Goal: Task Accomplishment & Management: Manage account settings

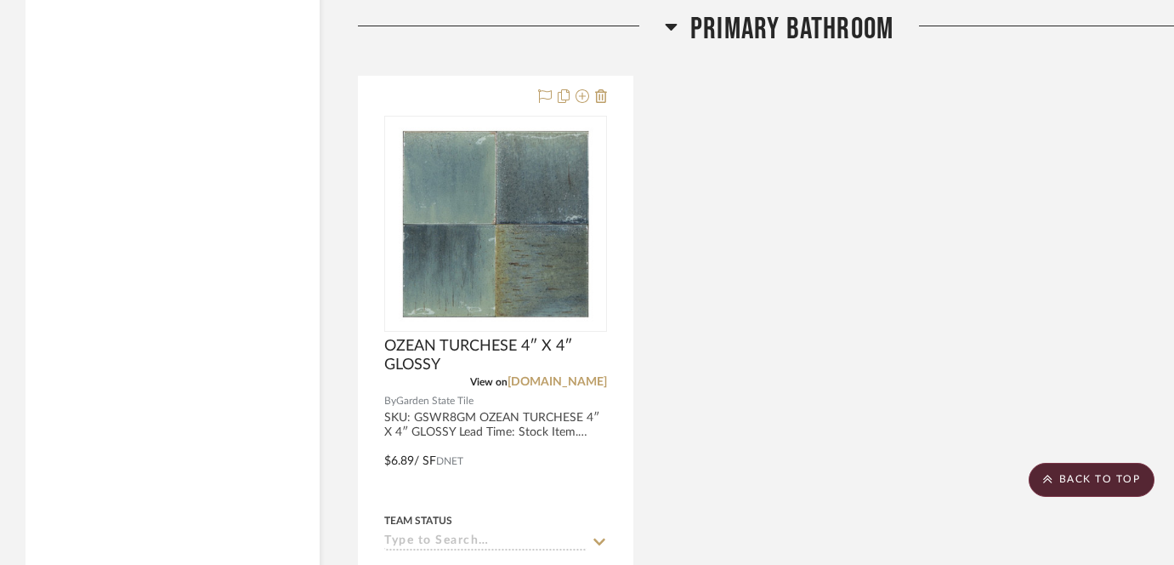
scroll to position [1908, 0]
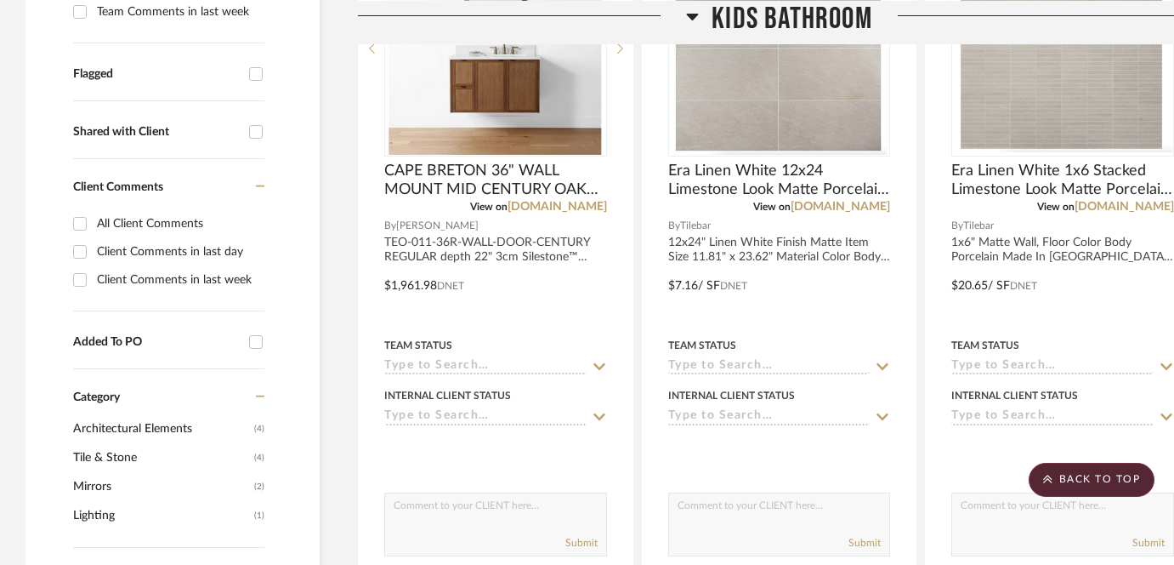
scroll to position [464, 0]
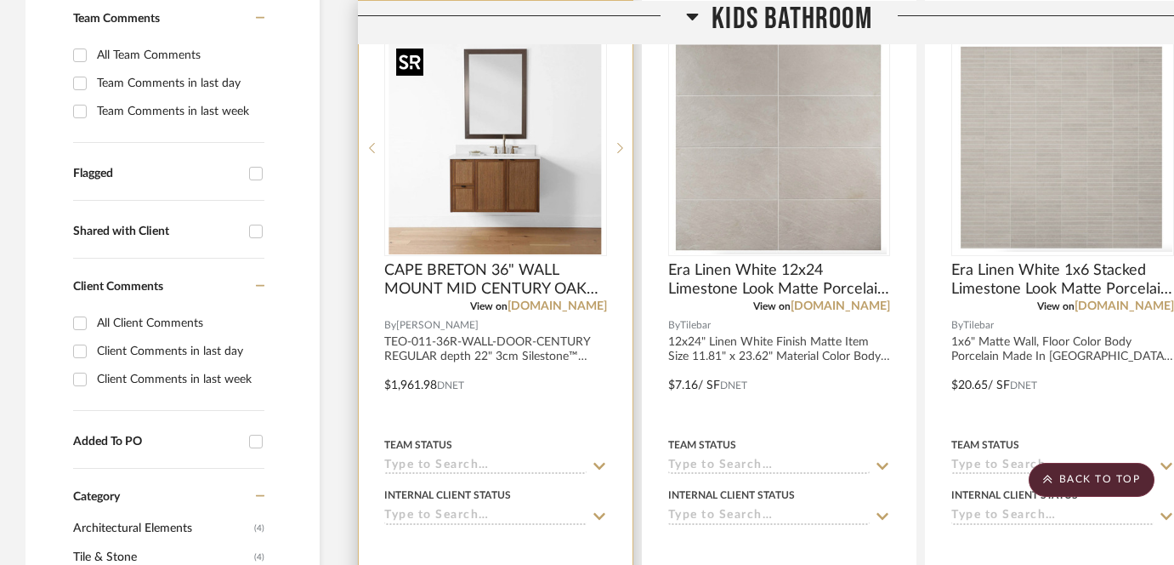
click at [500, 192] on img "0" at bounding box center [495, 148] width 213 height 213
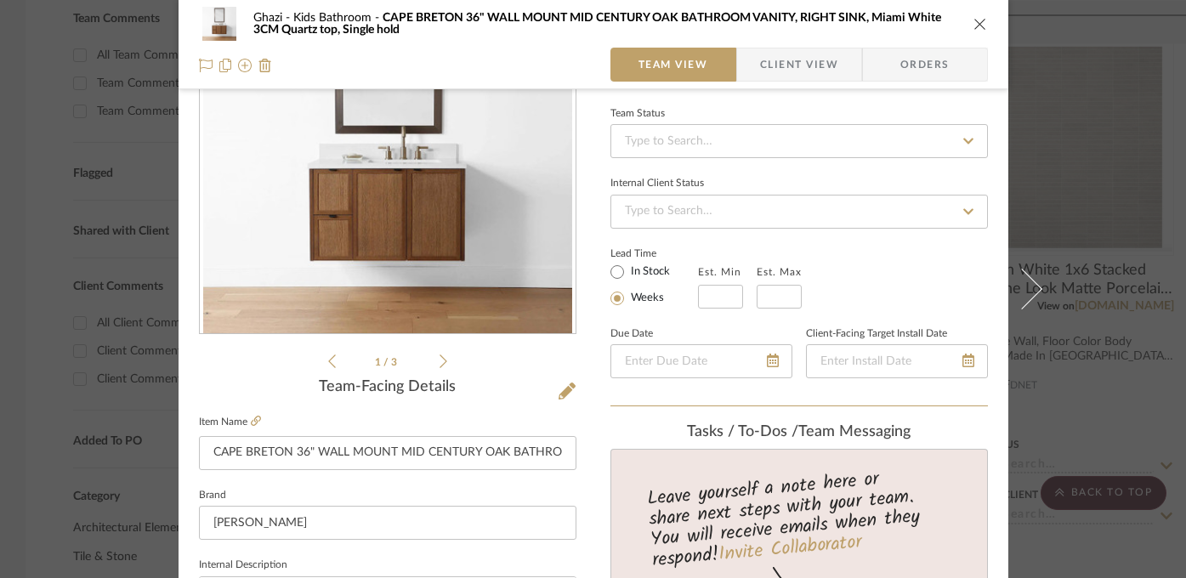
scroll to position [339, 0]
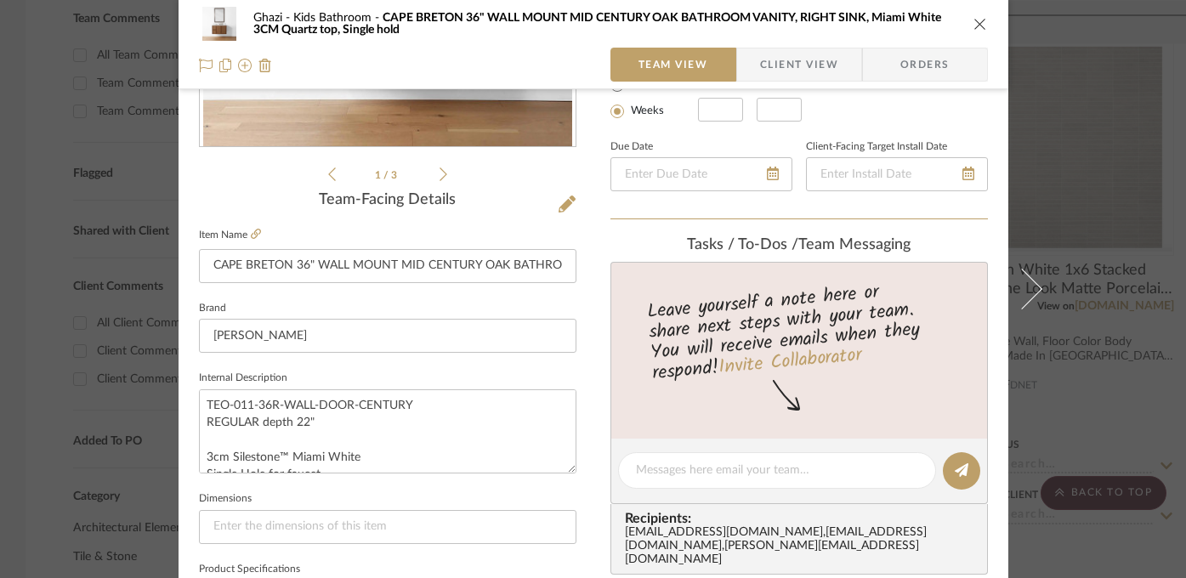
click at [1128, 336] on div "Ghazi Kids Bathroom CAPE BRETON 36" WALL MOUNT MID CENTURY OAK BATHROOM VANITY,…" at bounding box center [593, 289] width 1186 height 578
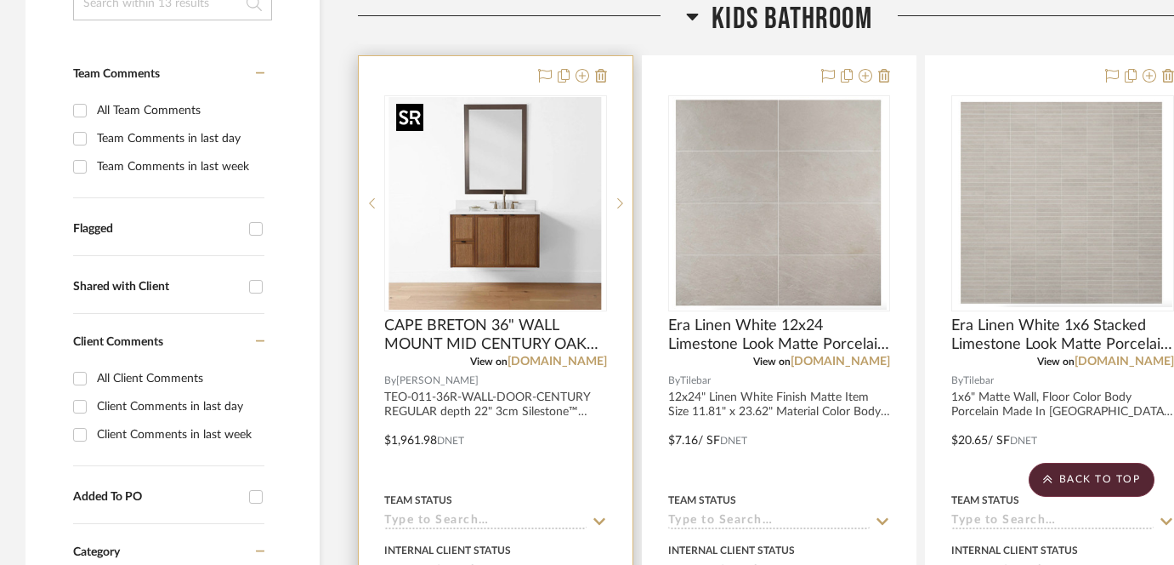
scroll to position [361, 0]
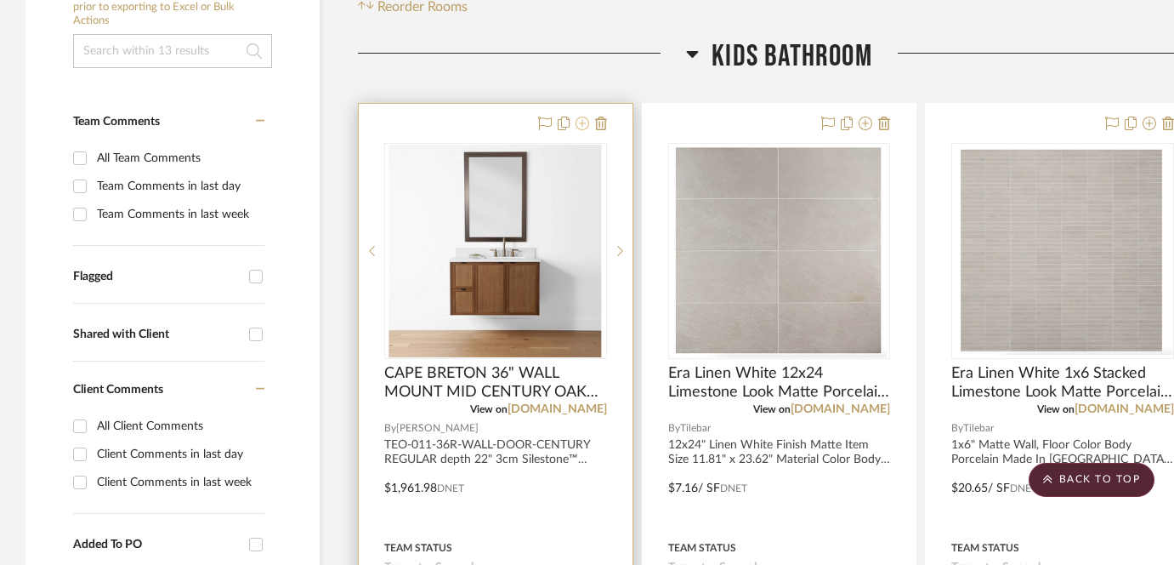
click at [581, 121] on icon at bounding box center [583, 123] width 14 height 14
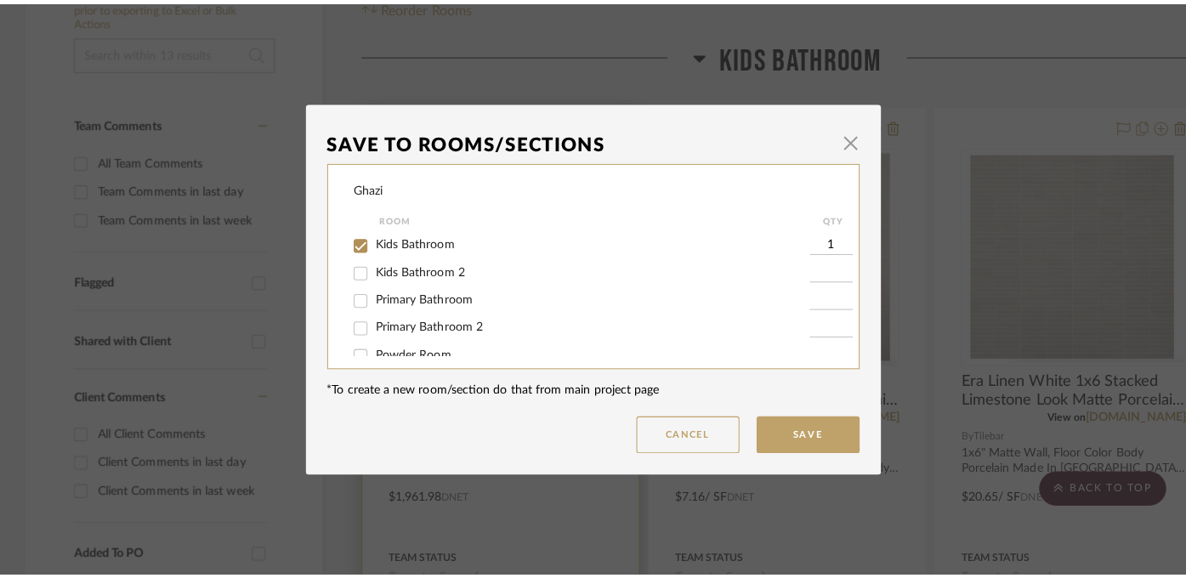
scroll to position [0, 0]
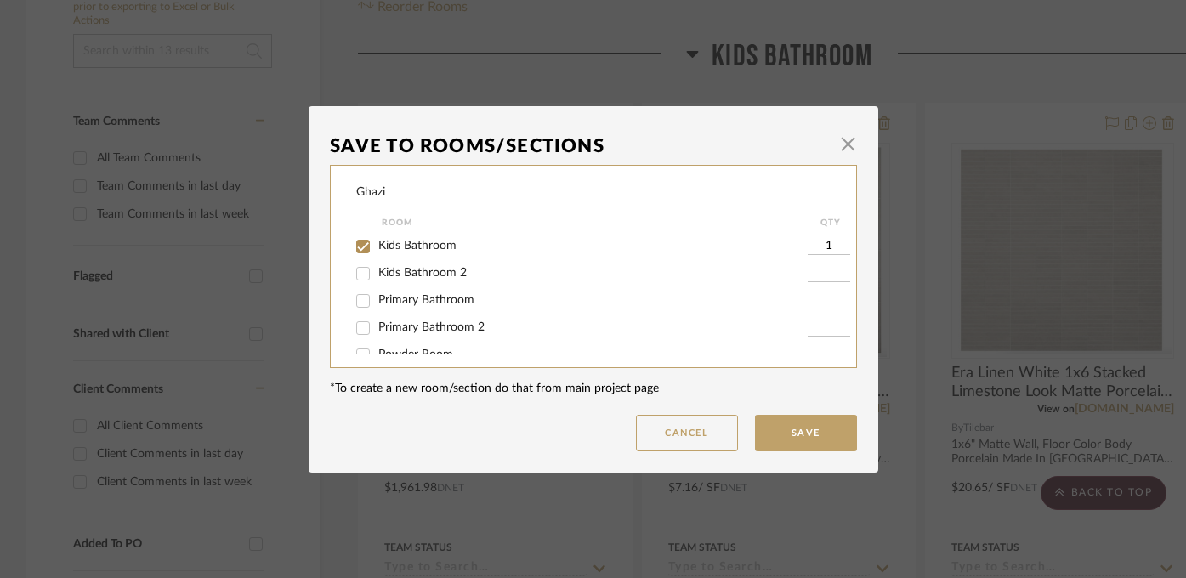
click at [601, 82] on div "Save To Rooms/Sections × Ghazi Room QTY Kids Bathroom 1 Kids Bathroom 2 Primary…" at bounding box center [593, 289] width 1186 height 578
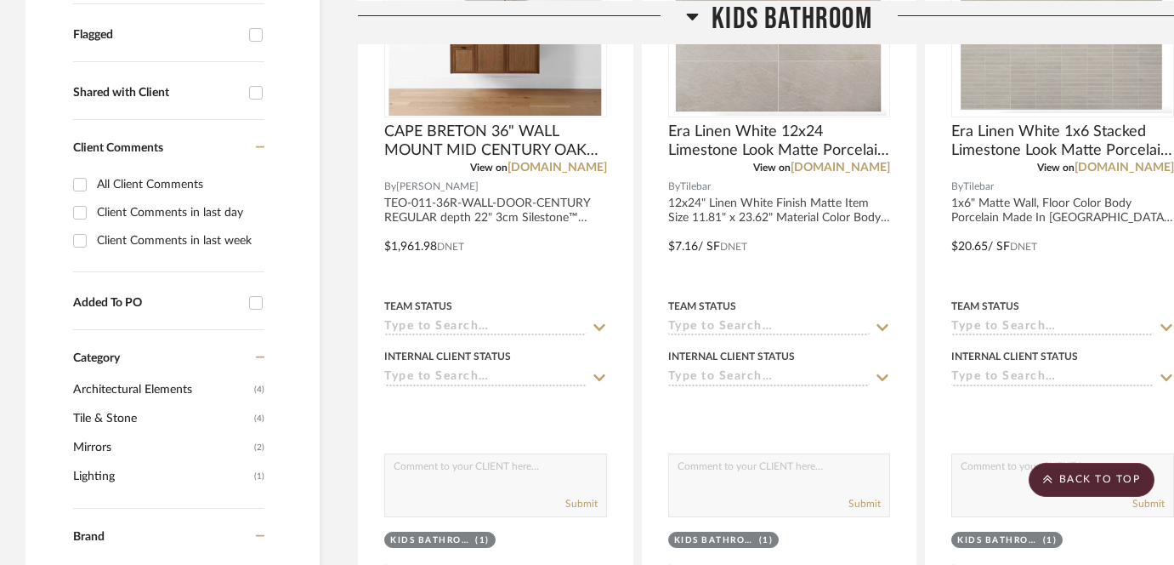
scroll to position [267, 0]
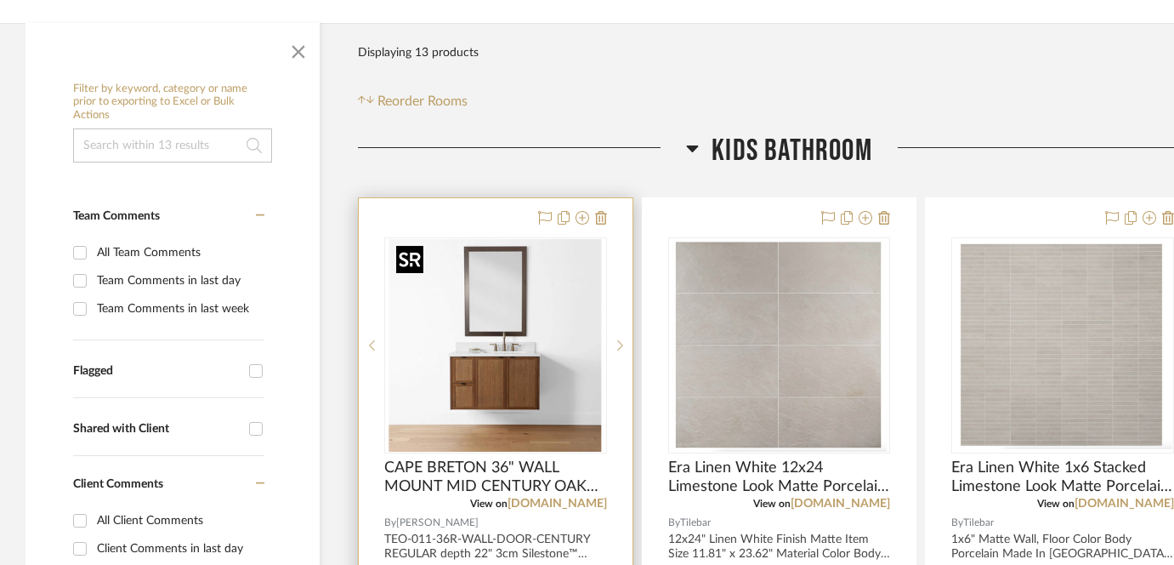
click at [536, 406] on img "0" at bounding box center [495, 345] width 213 height 213
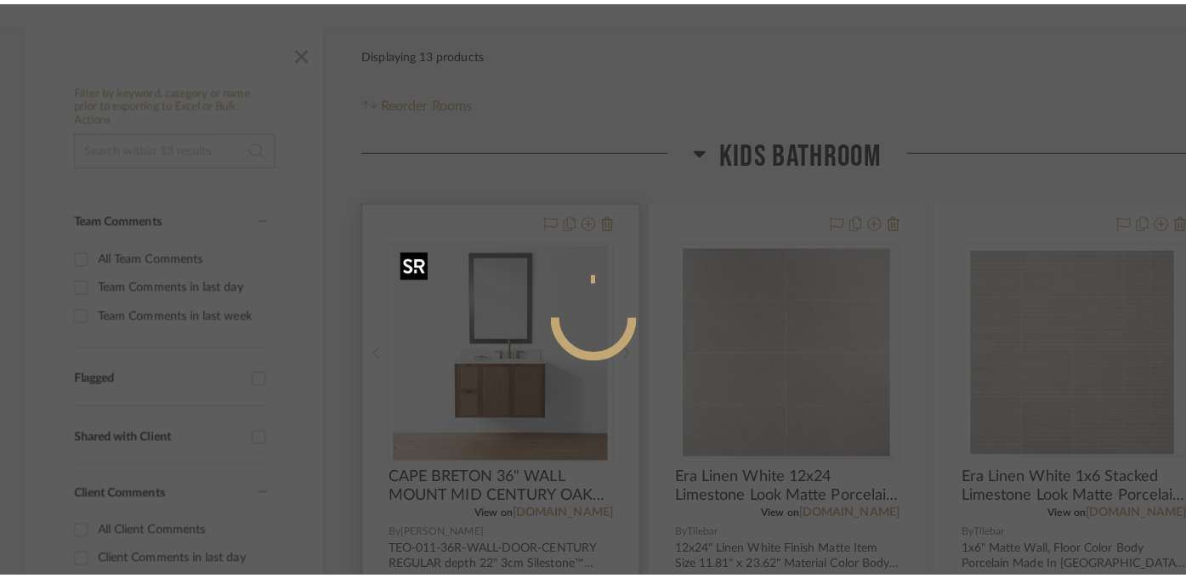
scroll to position [0, 0]
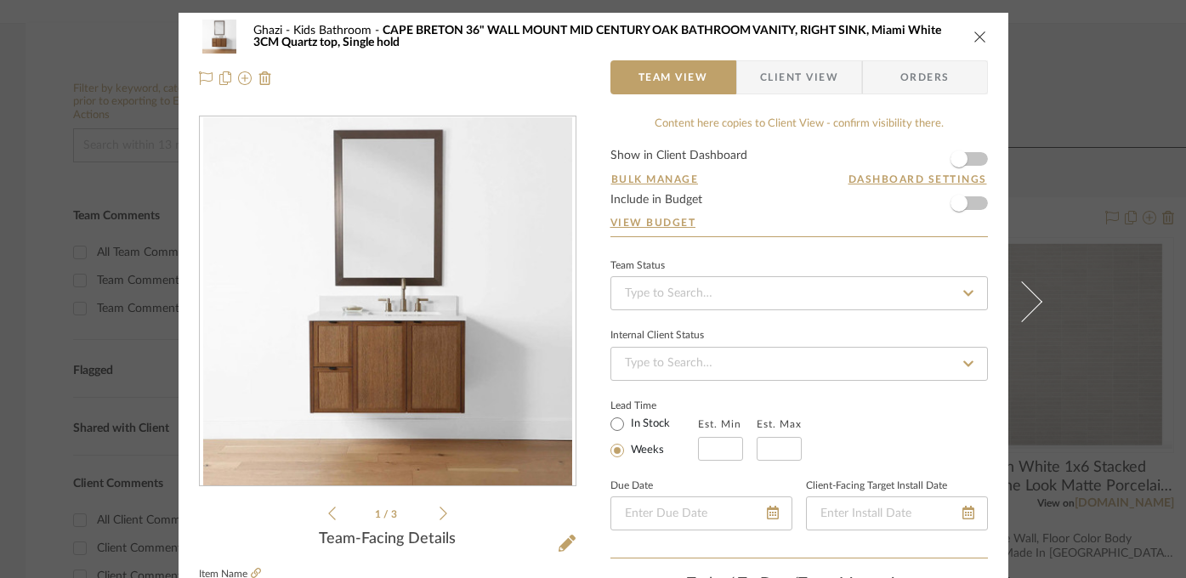
click at [1115, 167] on div "Ghazi Kids Bathroom CAPE BRETON 36" WALL MOUNT MID CENTURY OAK BATHROOM VANITY,…" at bounding box center [593, 289] width 1186 height 578
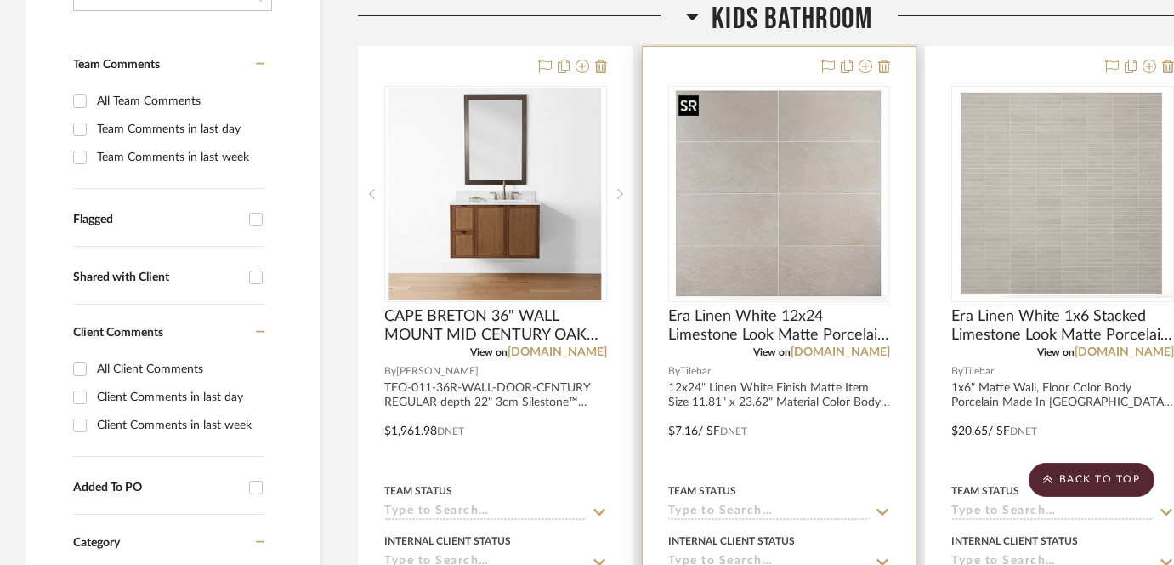
scroll to position [303, 0]
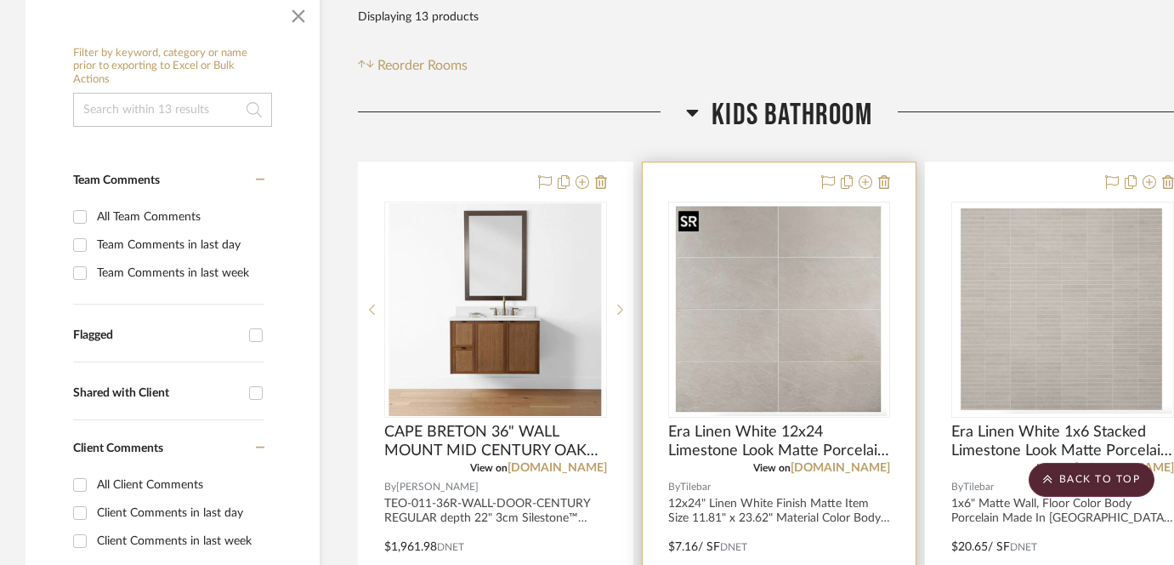
click at [820, 282] on img "0" at bounding box center [780, 309] width 216 height 213
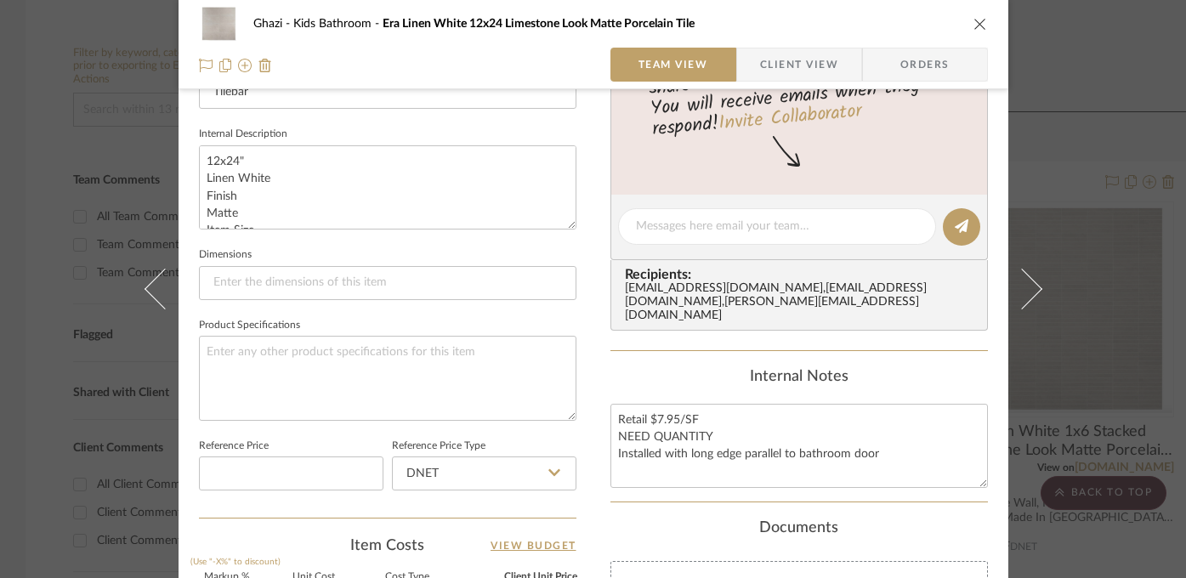
scroll to position [586, 0]
click at [1079, 150] on div "Ghazi Kids Bathroom Era Linen White 12x24 Limestone Look Matte Porcelain Tile T…" at bounding box center [593, 289] width 1186 height 578
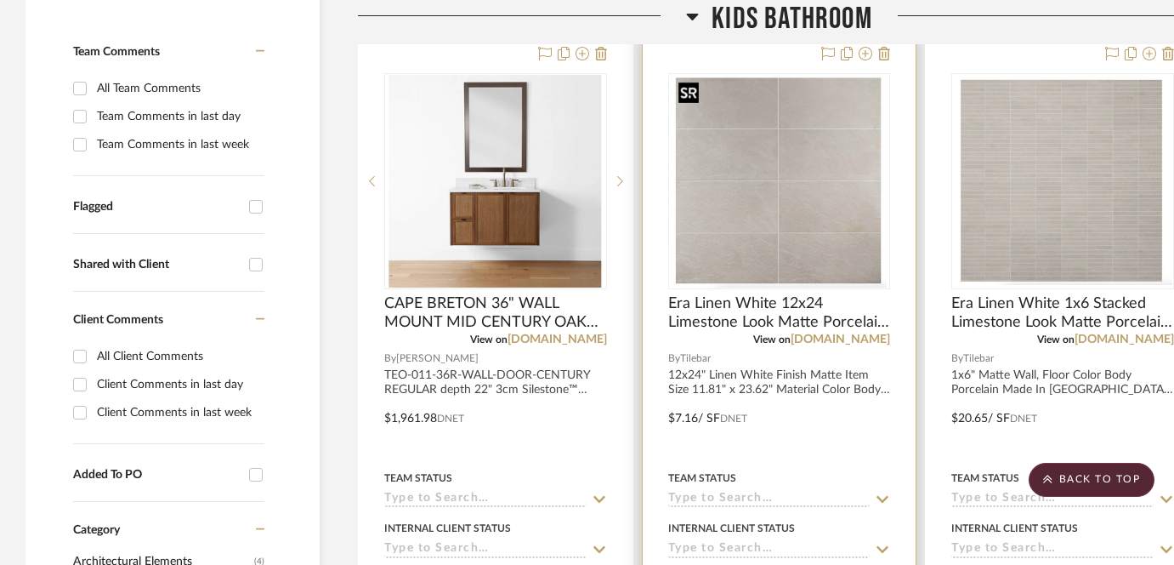
scroll to position [394, 0]
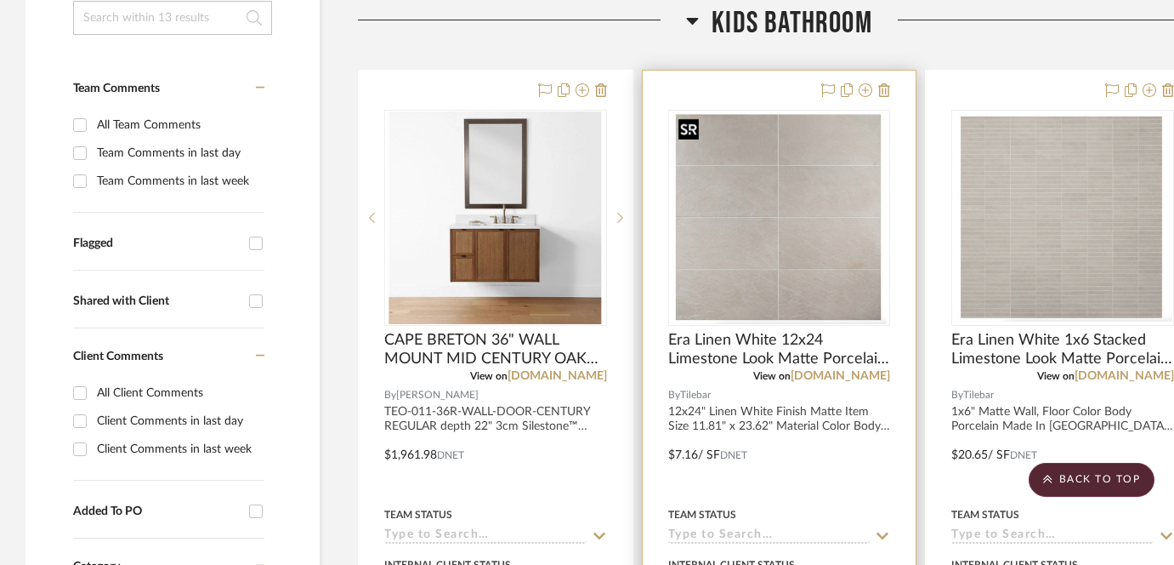
click at [690, 252] on img "0" at bounding box center [780, 217] width 216 height 213
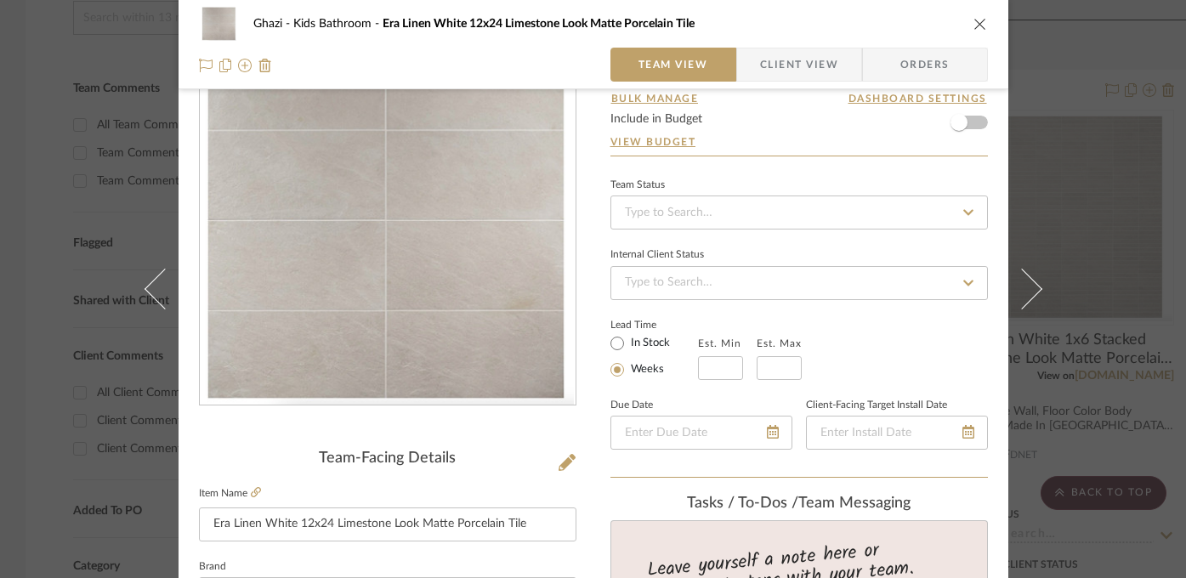
scroll to position [65, 0]
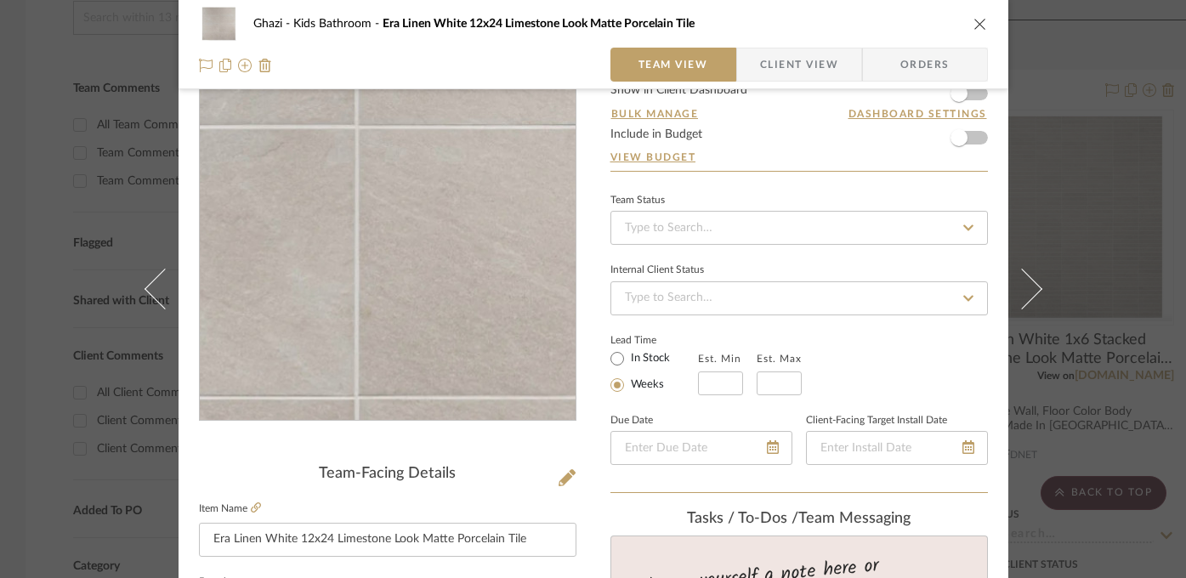
click at [390, 272] on img "0" at bounding box center [388, 236] width 374 height 369
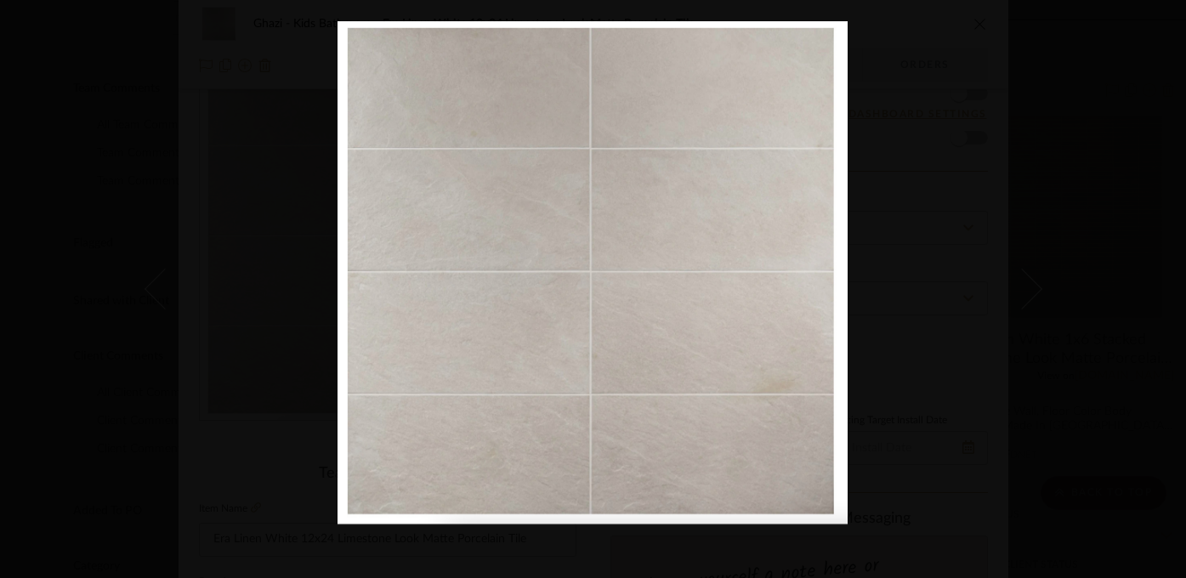
click at [1122, 227] on div at bounding box center [931, 310] width 1186 height 578
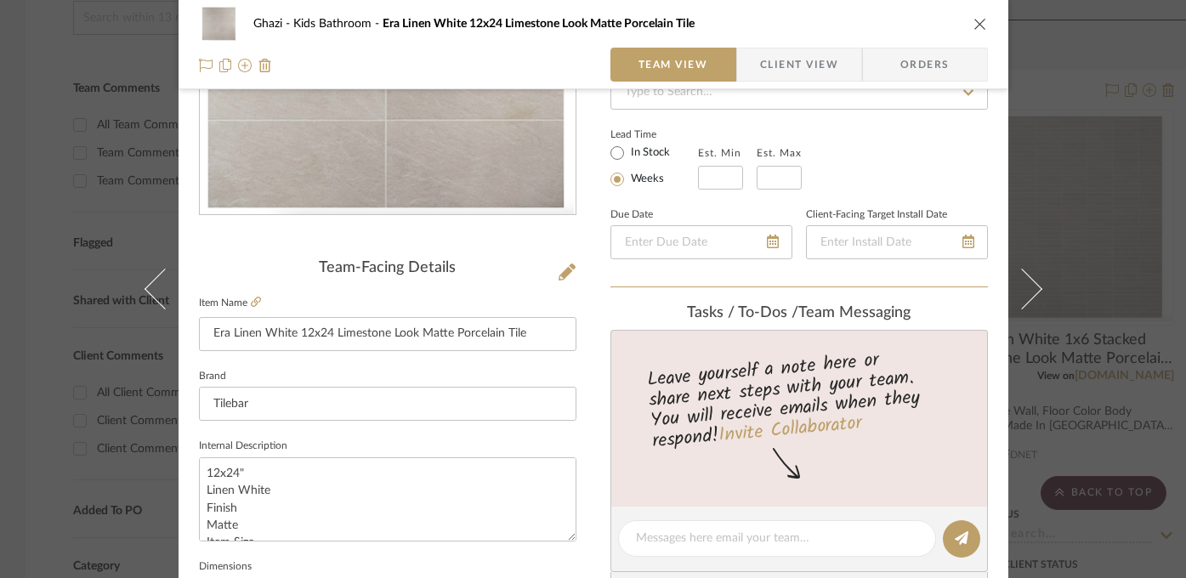
scroll to position [366, 0]
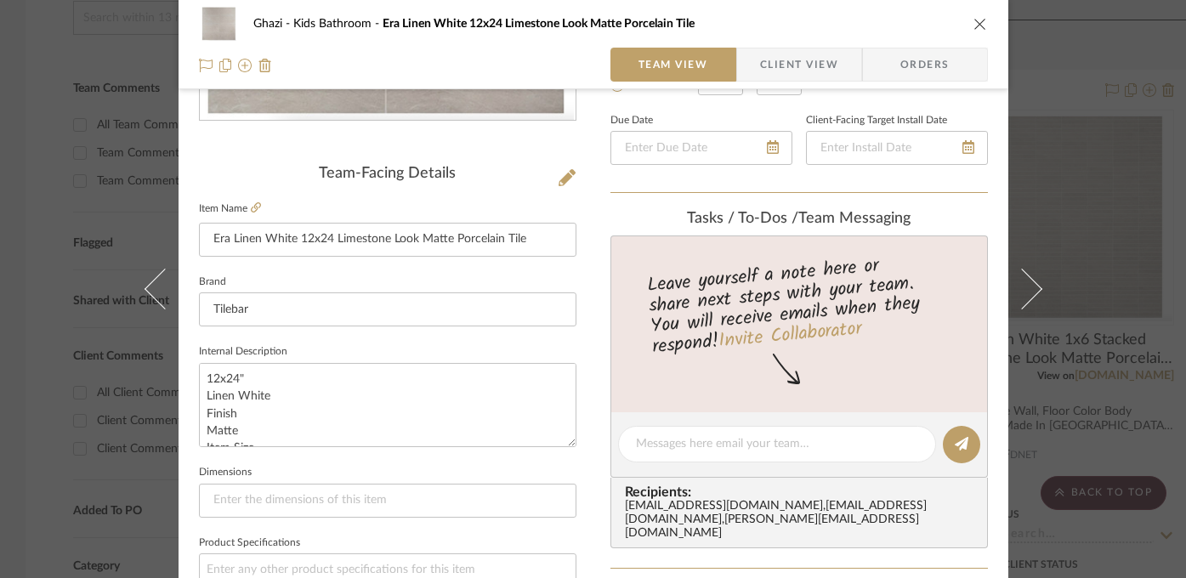
click at [1066, 194] on div "Ghazi Kids Bathroom Era Linen White 12x24 Limestone Look Matte Porcelain Tile T…" at bounding box center [593, 289] width 1186 height 578
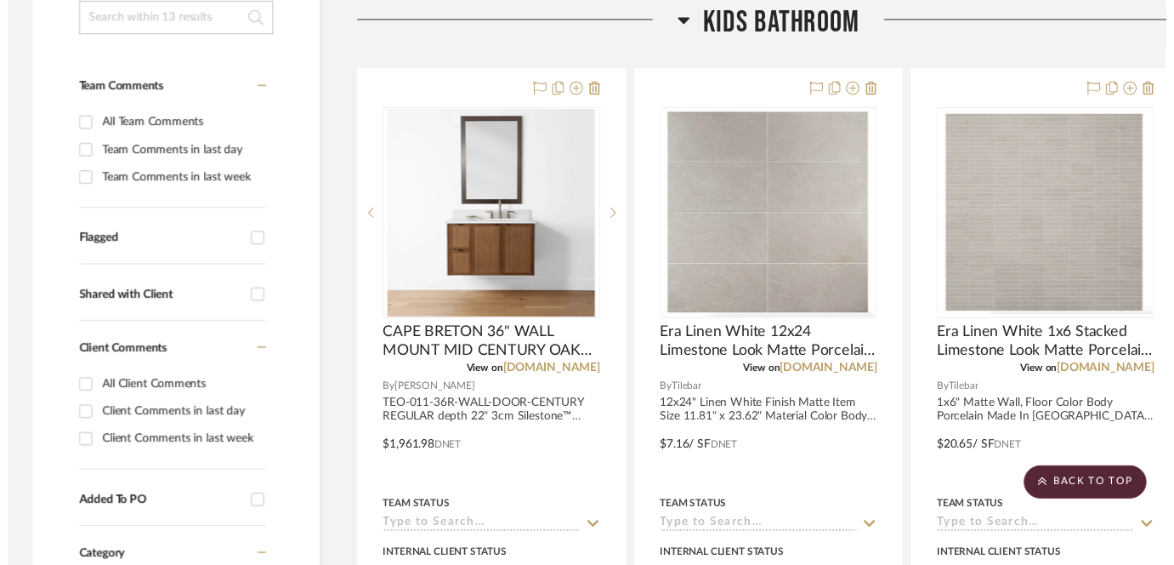
scroll to position [394, 0]
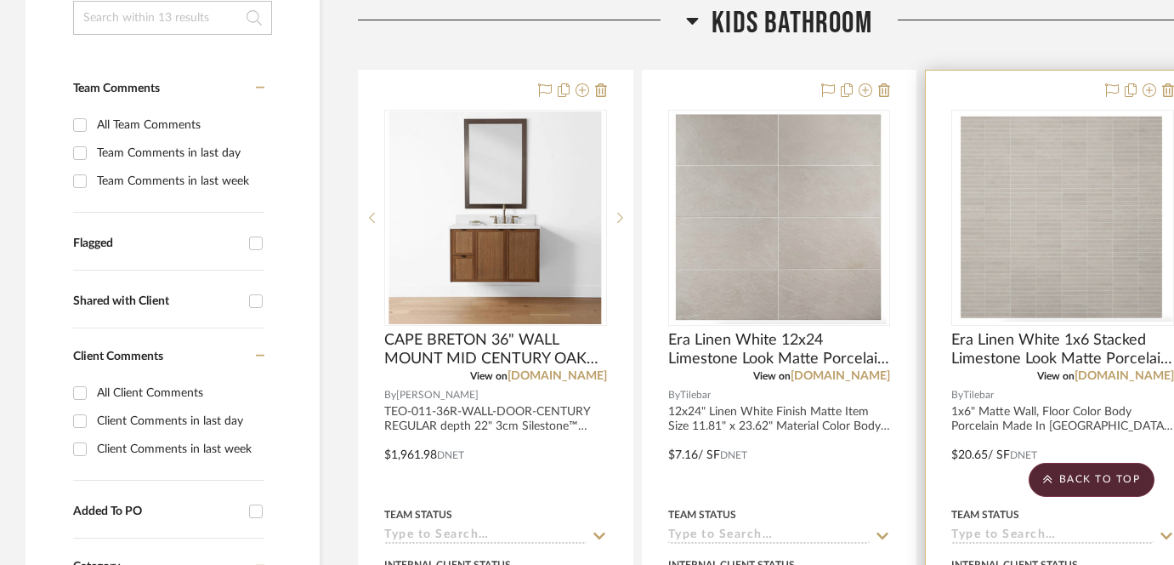
click at [1057, 226] on img "0" at bounding box center [1062, 217] width 219 height 207
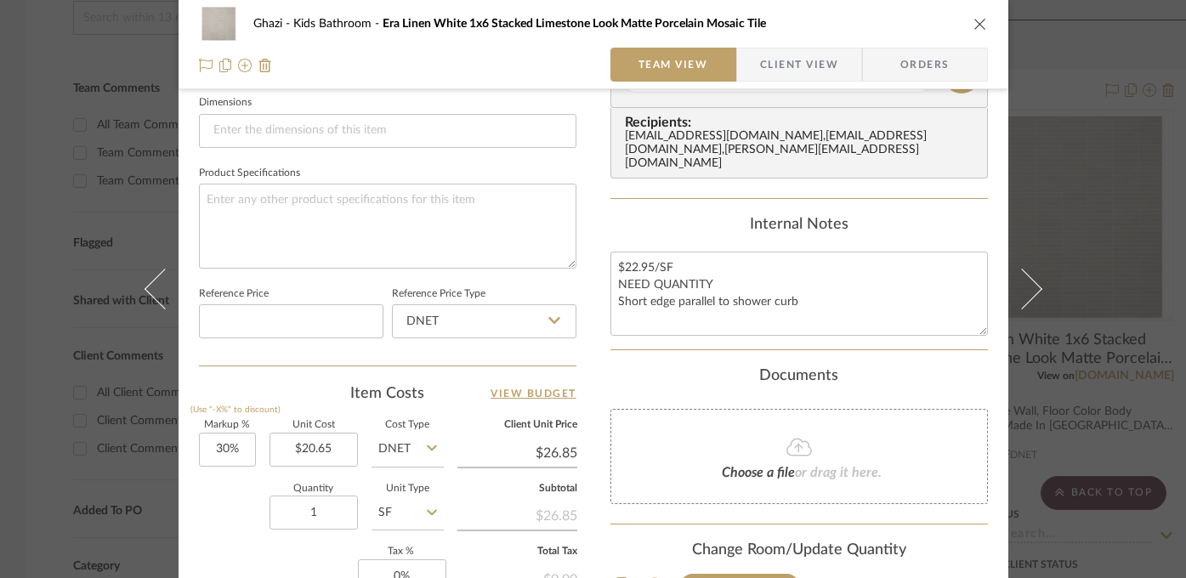
scroll to position [737, 0]
click at [1156, 383] on div "Ghazi Kids Bathroom Era Linen White 1x6 Stacked Limestone Look Matte Porcelain …" at bounding box center [593, 289] width 1186 height 578
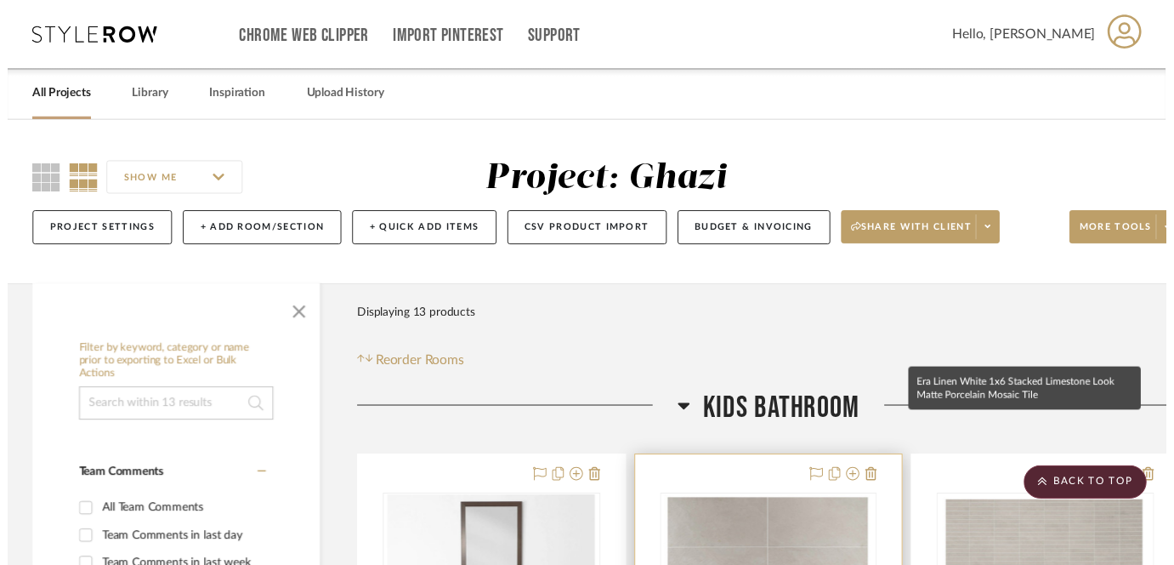
scroll to position [394, 0]
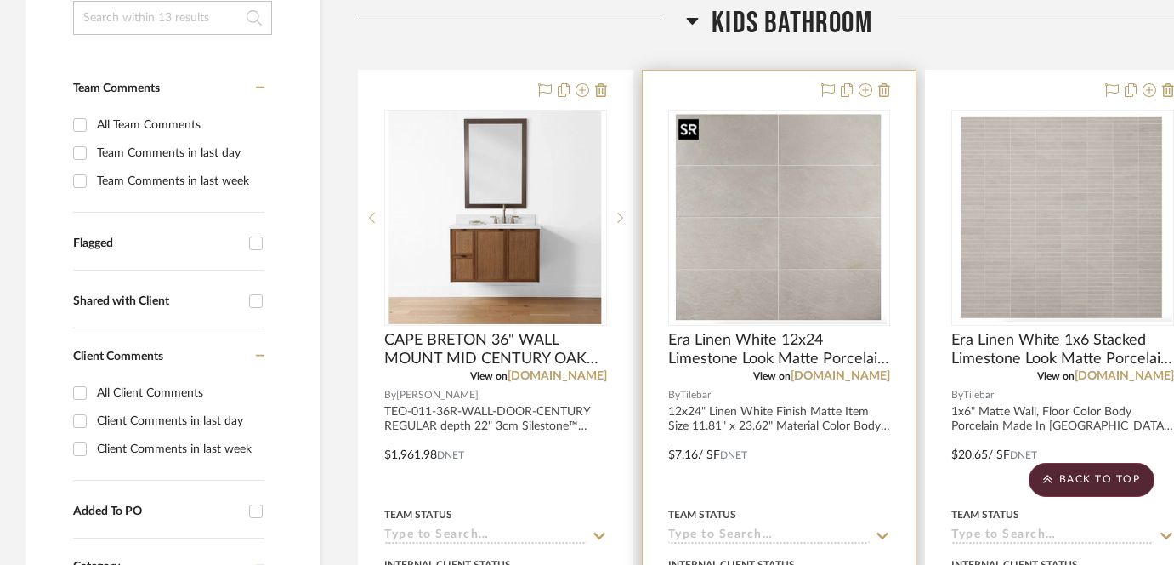
click at [793, 214] on img "0" at bounding box center [780, 217] width 216 height 213
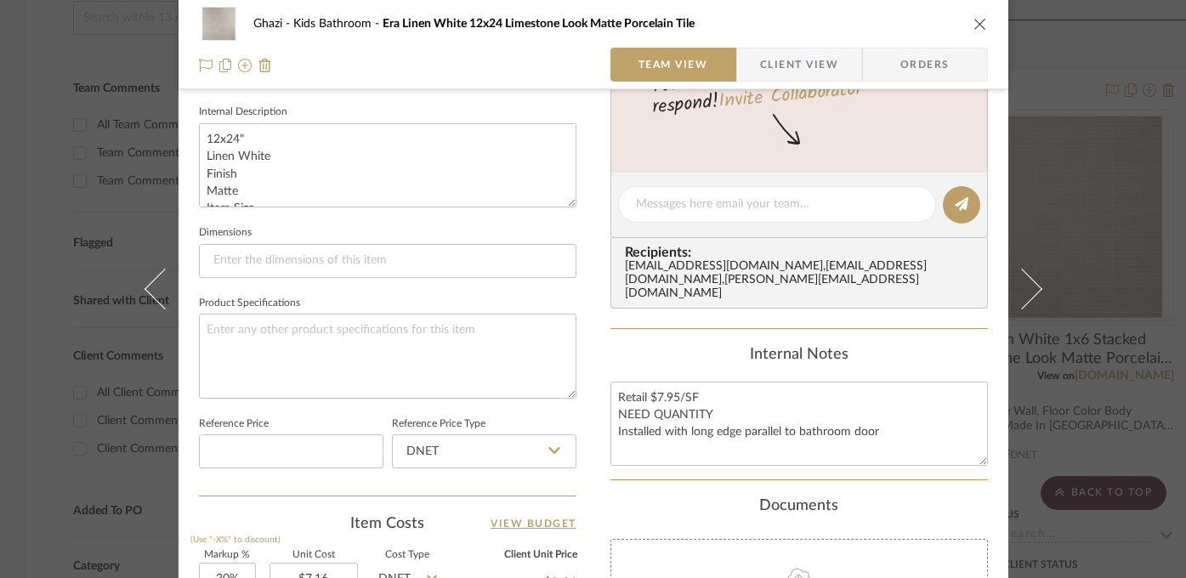
scroll to position [611, 0]
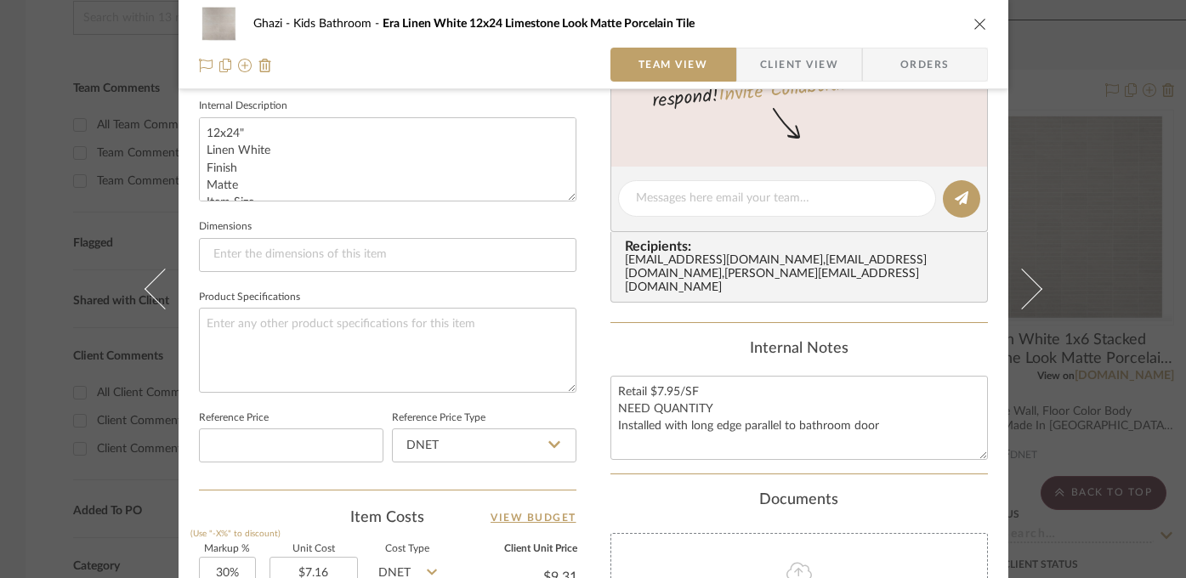
click at [1116, 315] on div "Ghazi Kids Bathroom Era Linen White 12x24 Limestone Look Matte Porcelain Tile T…" at bounding box center [593, 289] width 1186 height 578
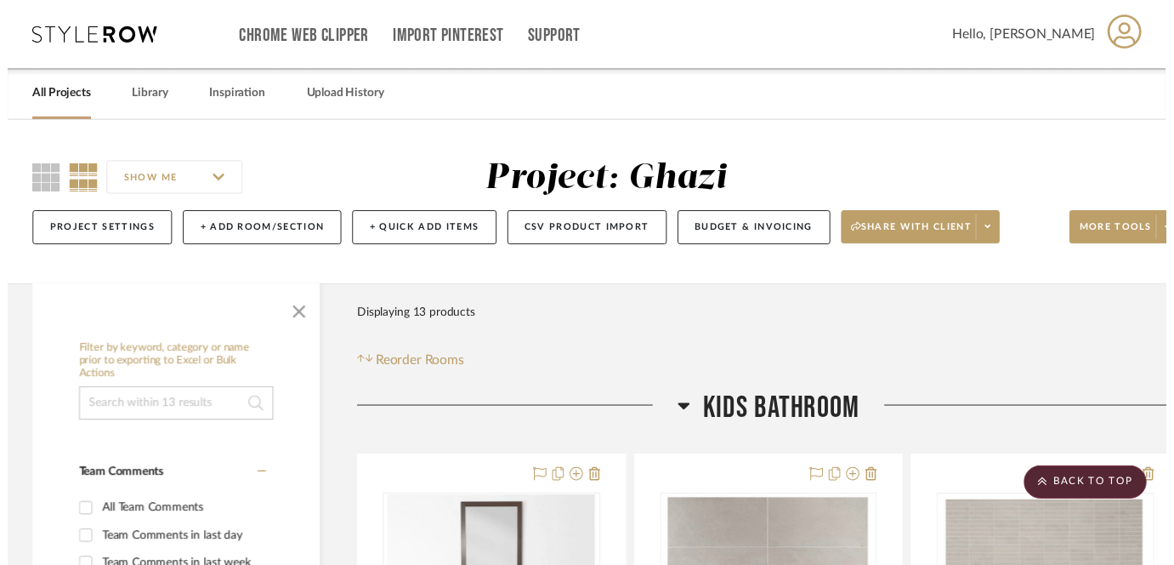
scroll to position [394, 0]
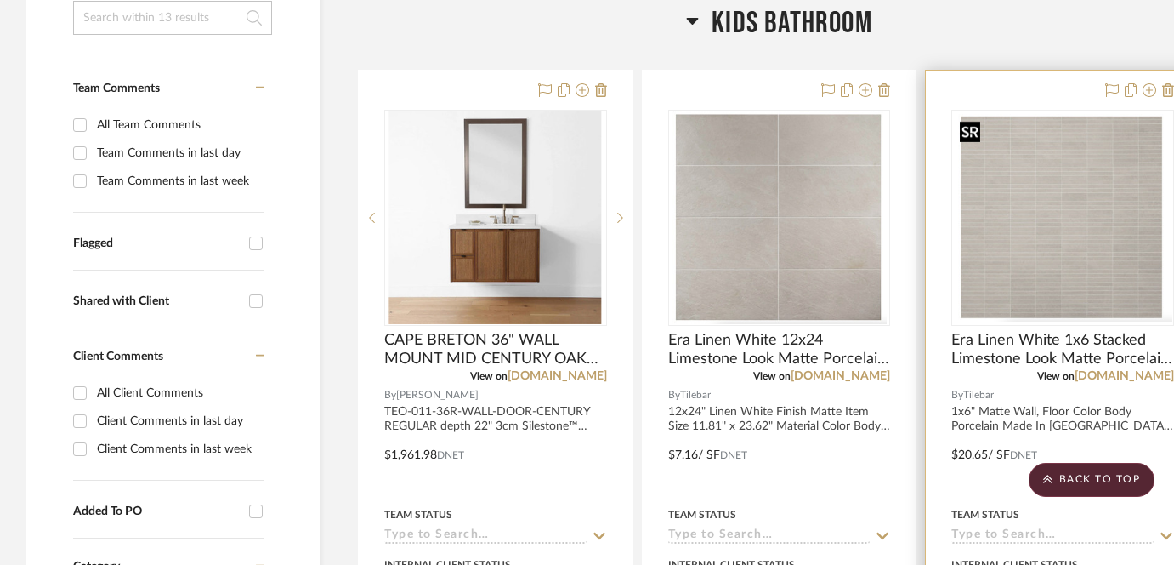
click at [1086, 255] on img "0" at bounding box center [1062, 217] width 219 height 207
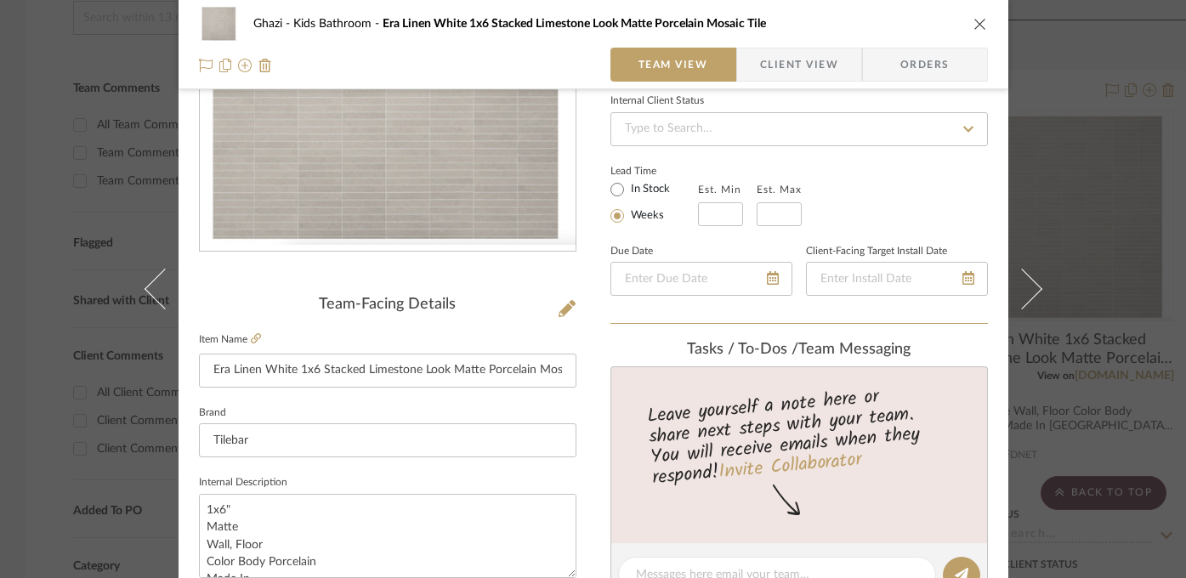
scroll to position [152, 0]
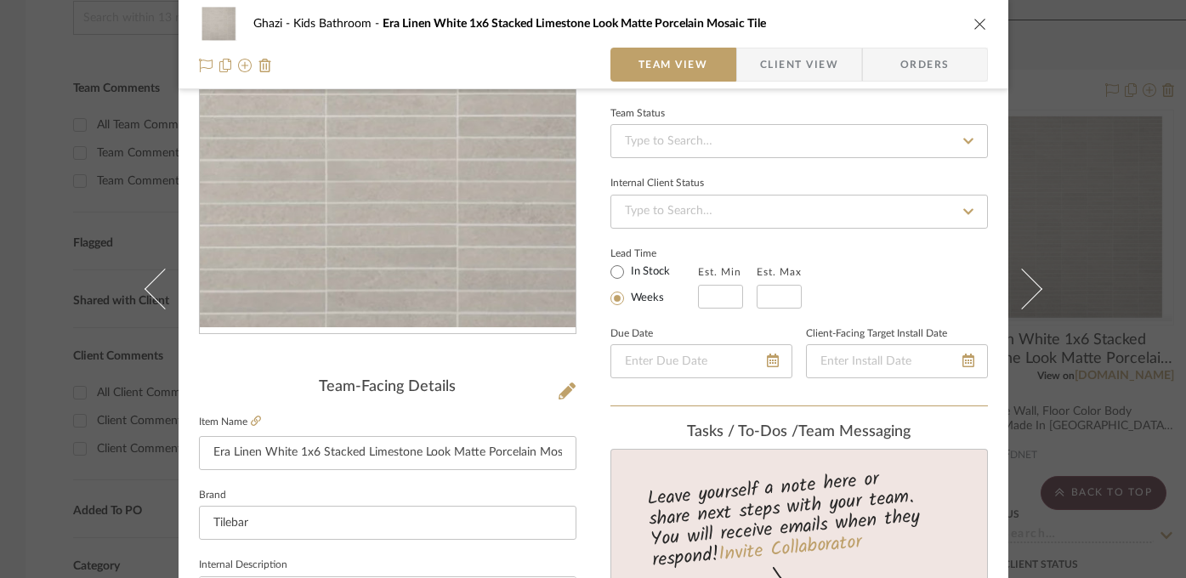
click at [444, 227] on img "0" at bounding box center [388, 149] width 376 height 355
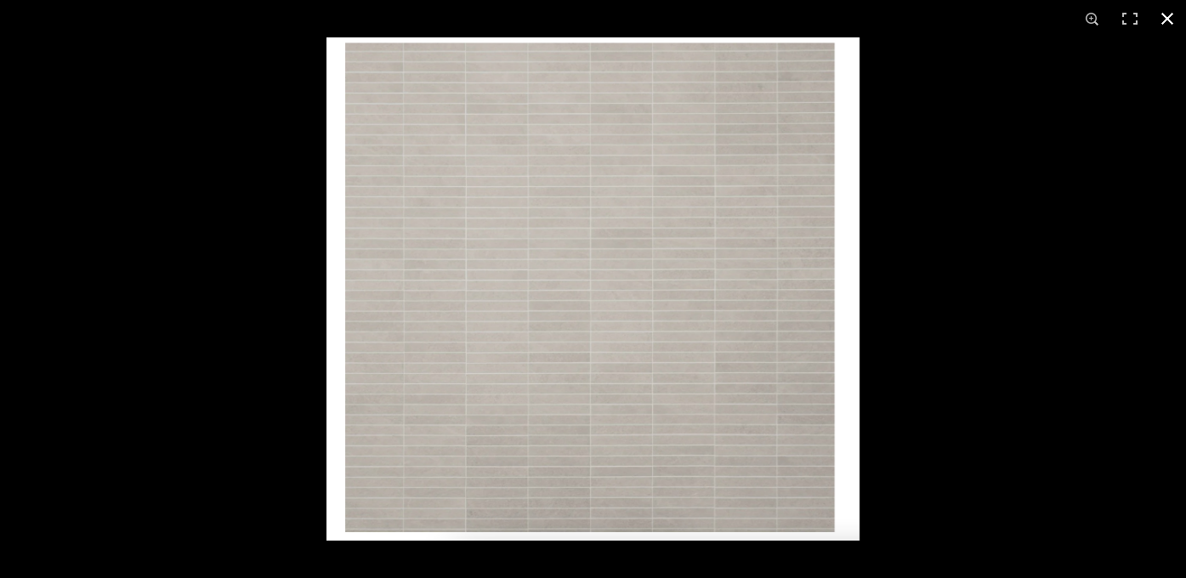
click at [131, 284] on div at bounding box center [593, 289] width 1186 height 578
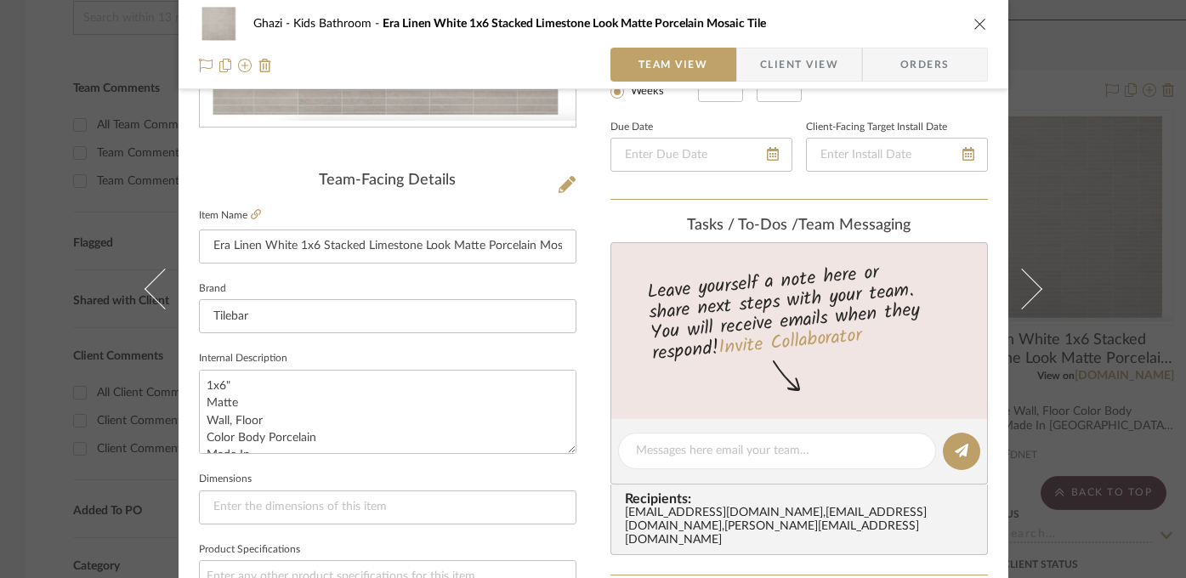
scroll to position [414, 0]
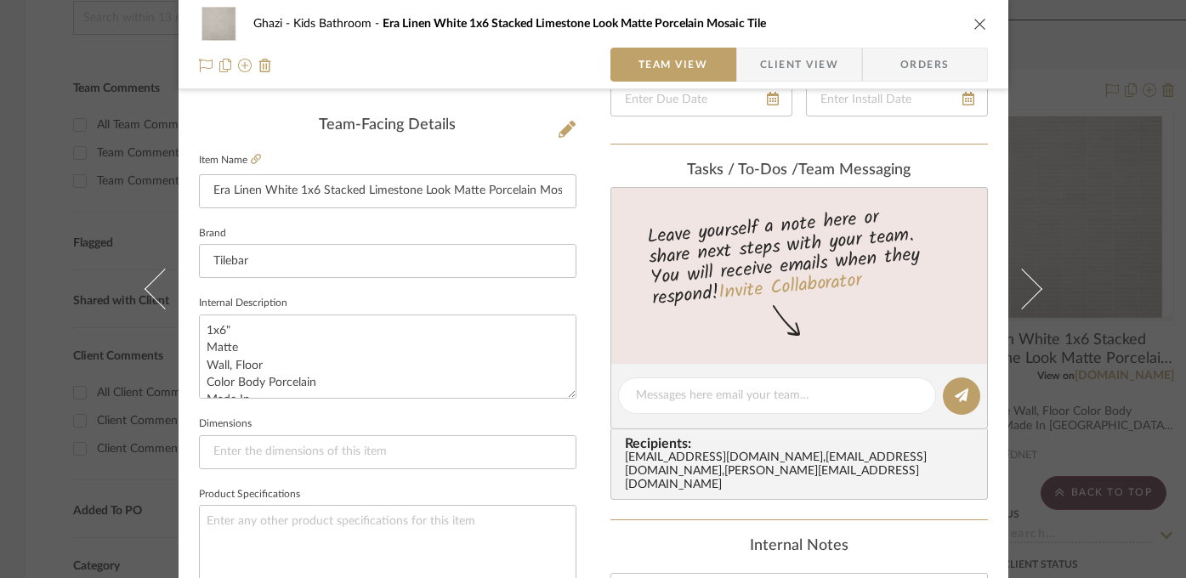
click at [1067, 225] on div "Ghazi Kids Bathroom Era Linen White 1x6 Stacked Limestone Look Matte Porcelain …" at bounding box center [593, 289] width 1186 height 578
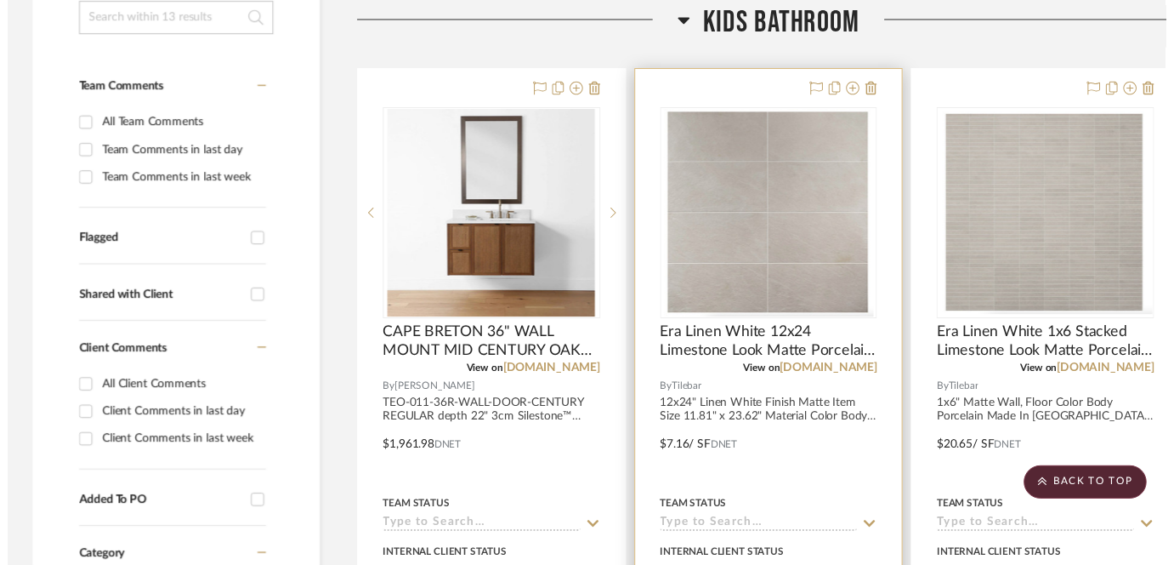
scroll to position [394, 0]
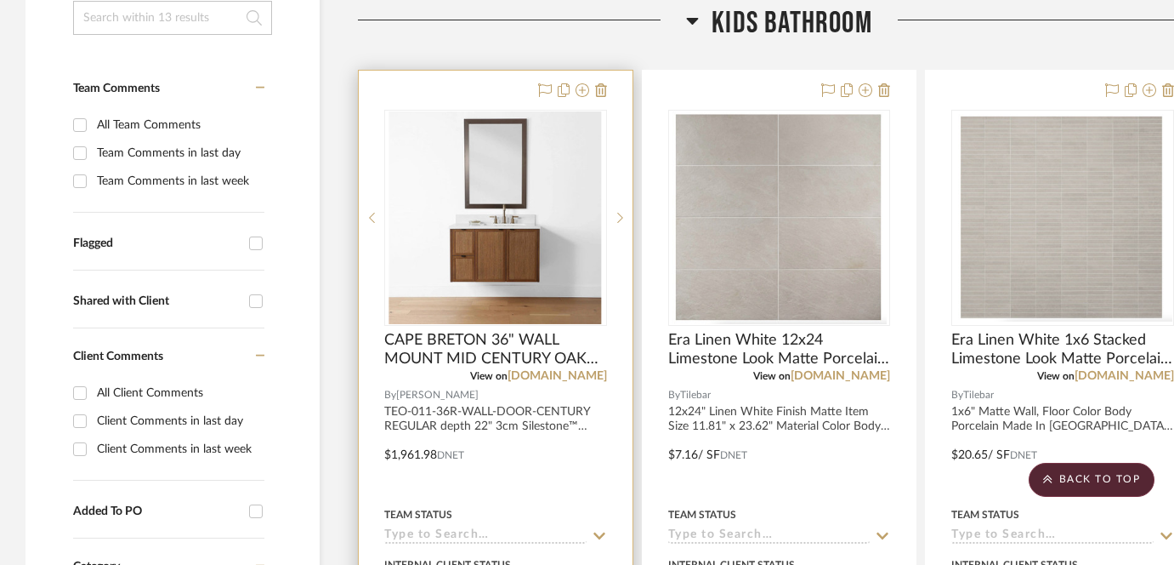
click at [589, 91] on div at bounding box center [569, 91] width 75 height 20
click at [582, 88] on icon at bounding box center [583, 90] width 14 height 14
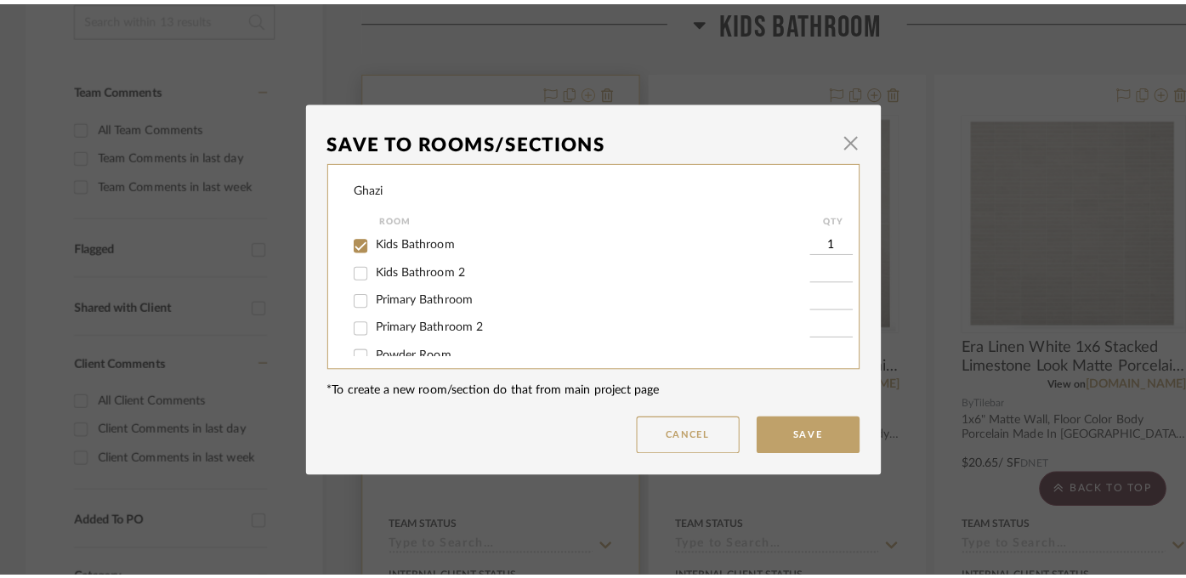
scroll to position [0, 0]
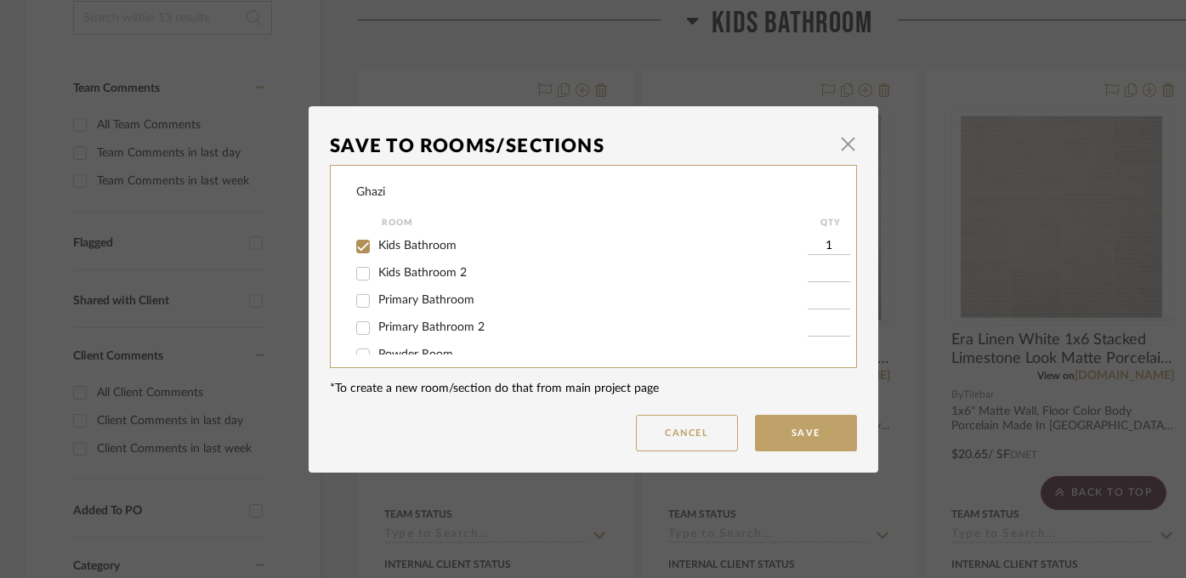
click at [430, 273] on span "Kids Bathroom 2" at bounding box center [422, 273] width 88 height 12
click at [377, 273] on input "Kids Bathroom 2" at bounding box center [362, 273] width 27 height 27
checkbox input "true"
type input "1"
click at [430, 251] on span "Kids Bathroom" at bounding box center [417, 246] width 78 height 12
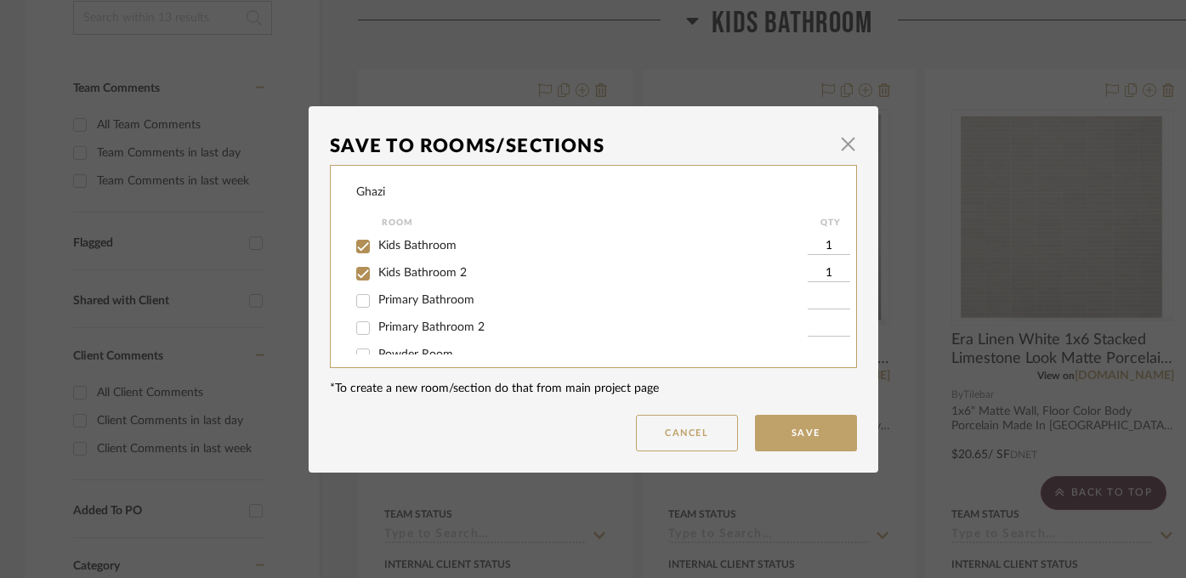
click at [377, 251] on input "Kids Bathroom" at bounding box center [362, 246] width 27 height 27
checkbox input "false"
click at [786, 433] on button "Save" at bounding box center [806, 433] width 102 height 37
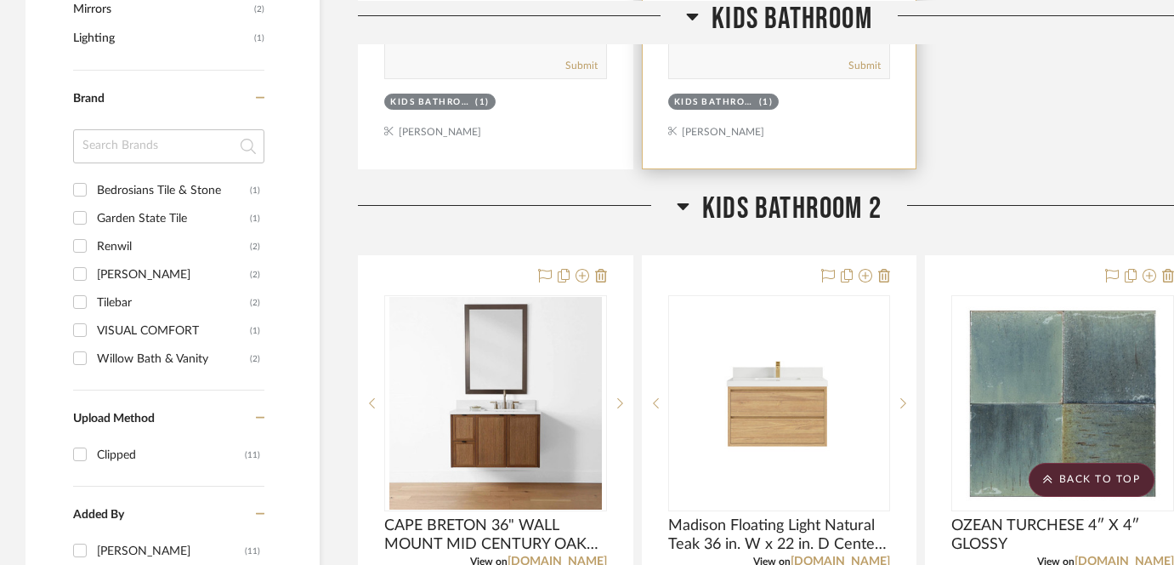
scroll to position [1085, 0]
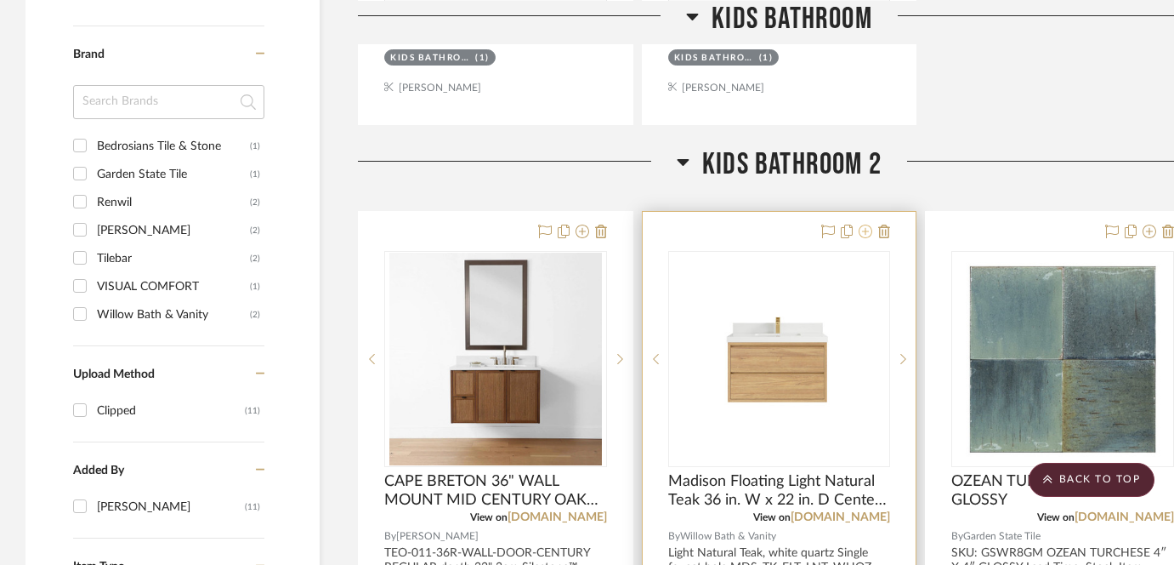
click at [869, 230] on icon at bounding box center [866, 231] width 14 height 14
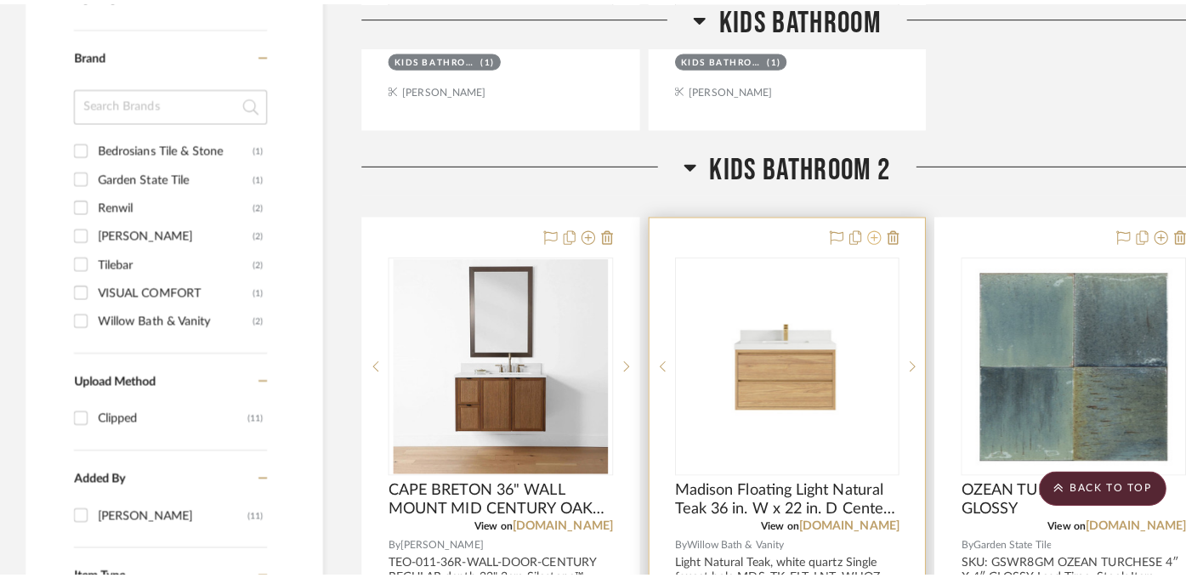
scroll to position [0, 0]
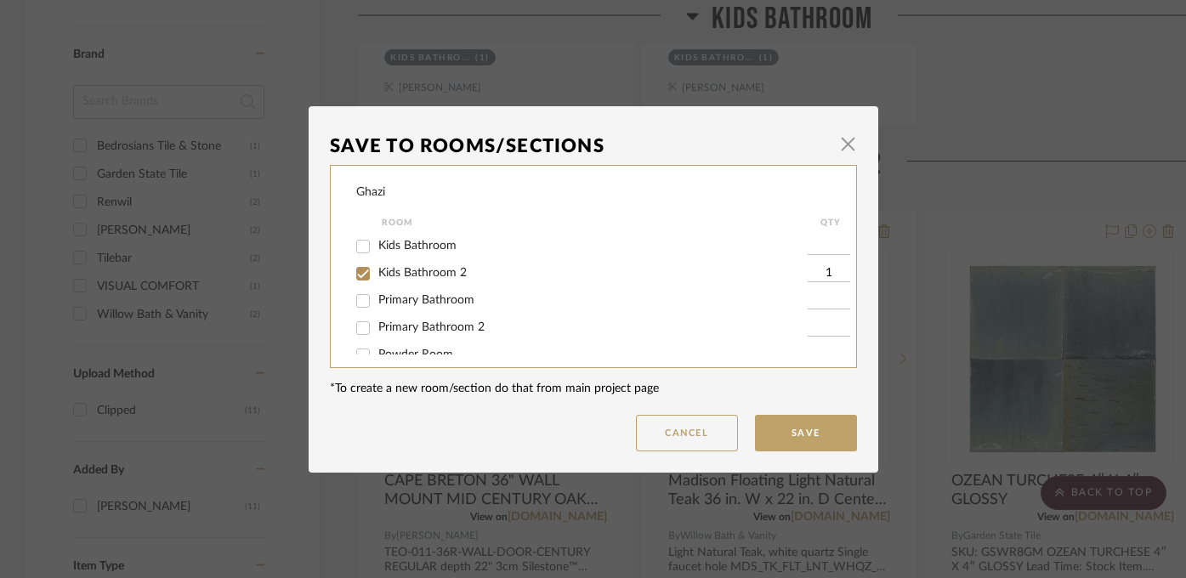
click at [424, 246] on span "Kids Bathroom" at bounding box center [417, 246] width 78 height 12
click at [377, 246] on input "Kids Bathroom" at bounding box center [362, 246] width 27 height 27
checkbox input "true"
type input "1"
click at [419, 271] on span "Kids Bathroom 2" at bounding box center [422, 273] width 88 height 12
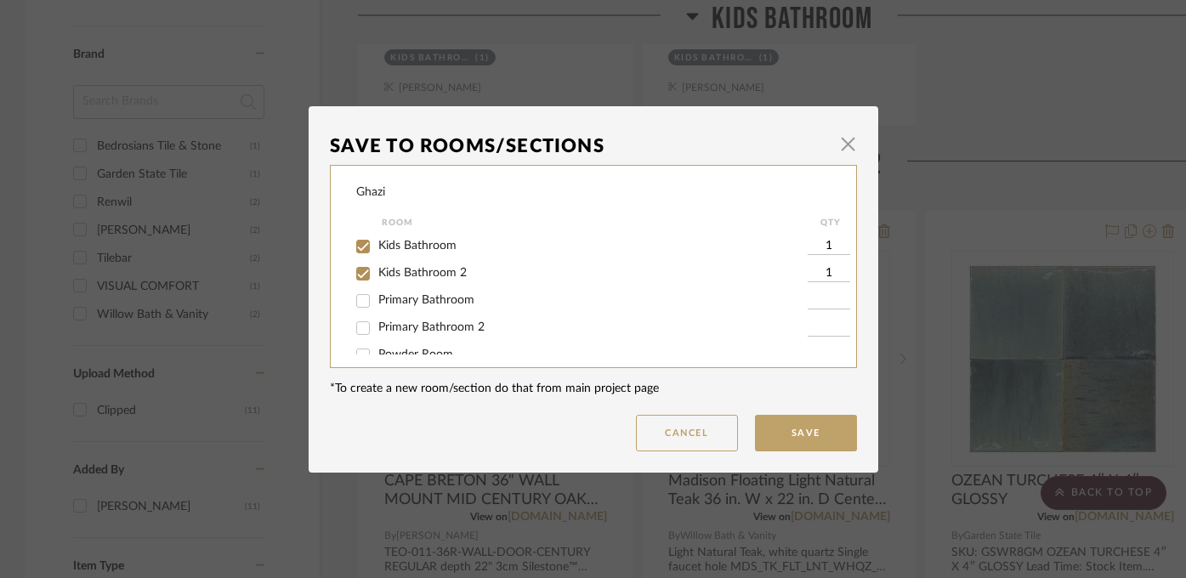
click at [377, 271] on input "Kids Bathroom 2" at bounding box center [362, 273] width 27 height 27
checkbox input "false"
click at [768, 431] on button "Save" at bounding box center [806, 433] width 102 height 37
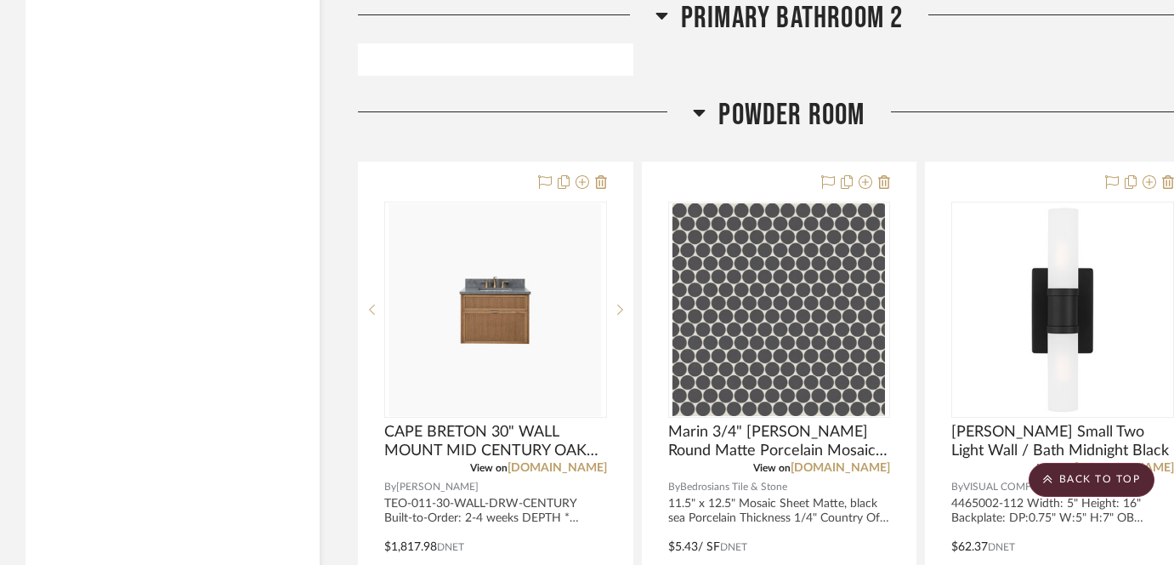
scroll to position [3608, 0]
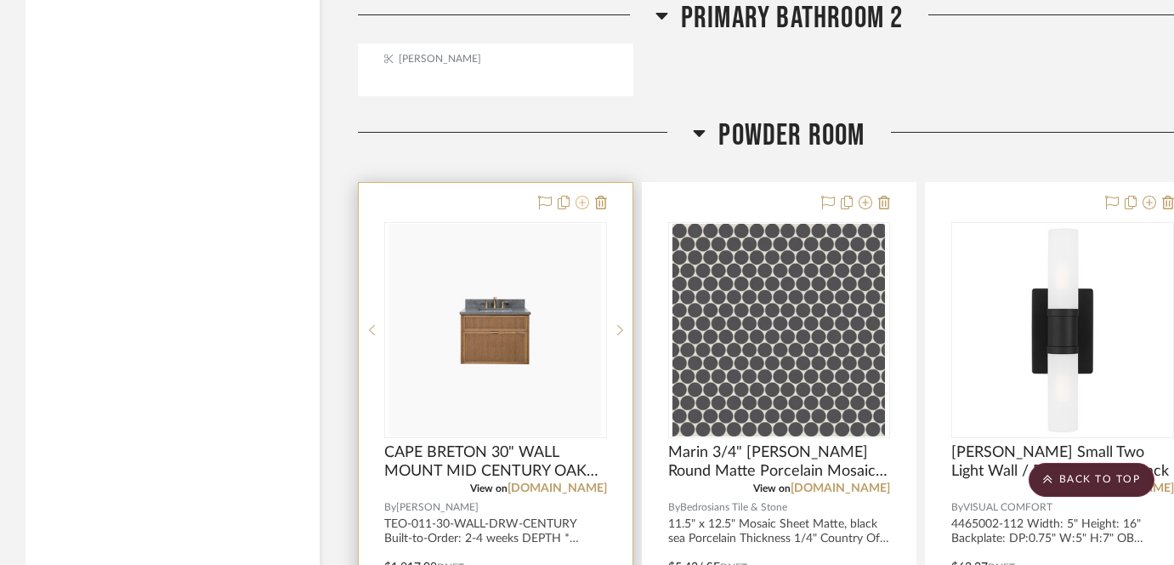
click at [577, 197] on icon at bounding box center [583, 203] width 14 height 14
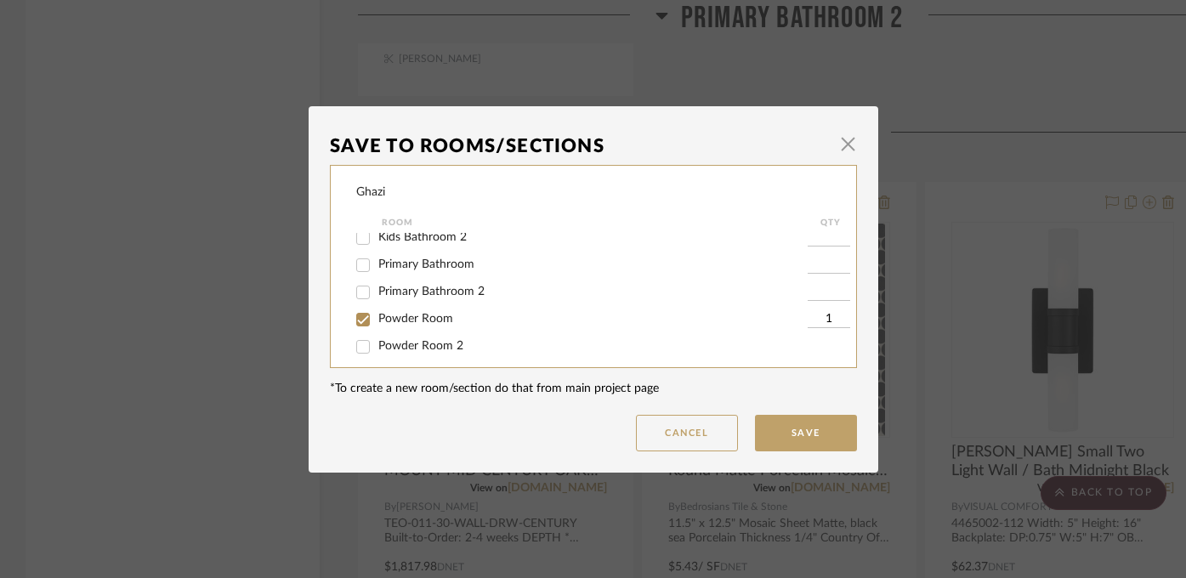
scroll to position [57, 0]
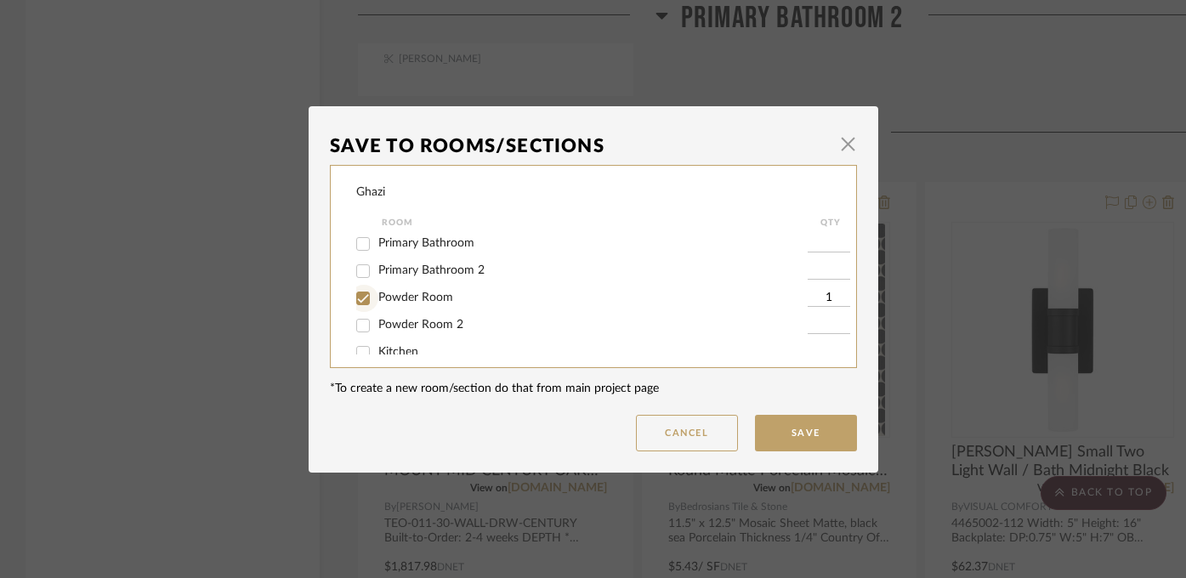
click at [355, 300] on input "Powder Room" at bounding box center [362, 298] width 27 height 27
checkbox input "false"
click at [355, 330] on input "Powder Room 2" at bounding box center [362, 325] width 27 height 27
checkbox input "true"
type input "1"
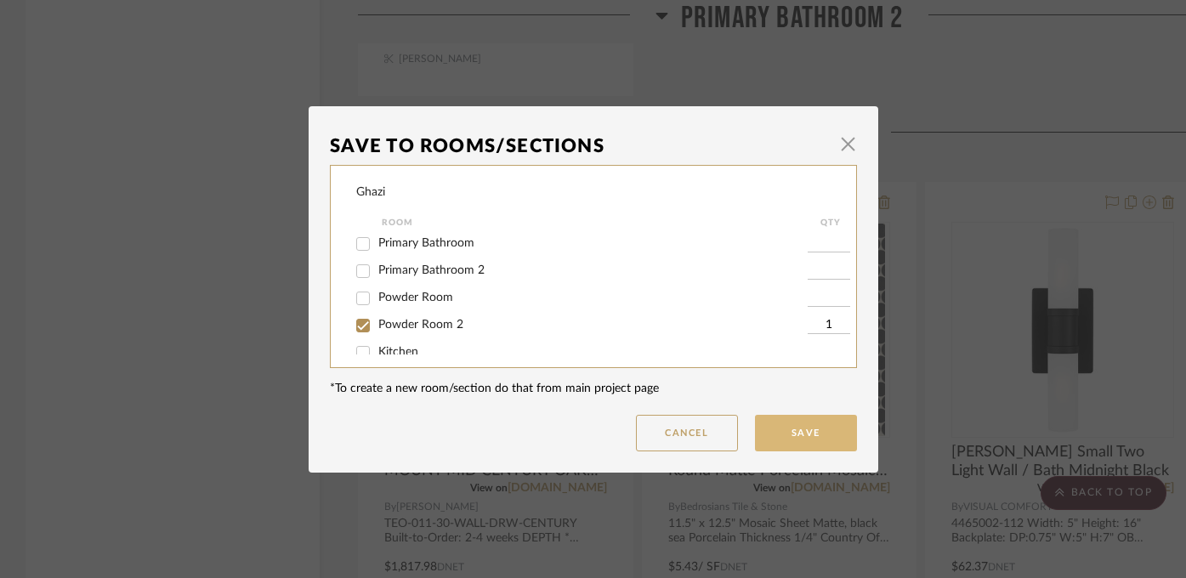
click at [819, 436] on button "Save" at bounding box center [806, 433] width 102 height 37
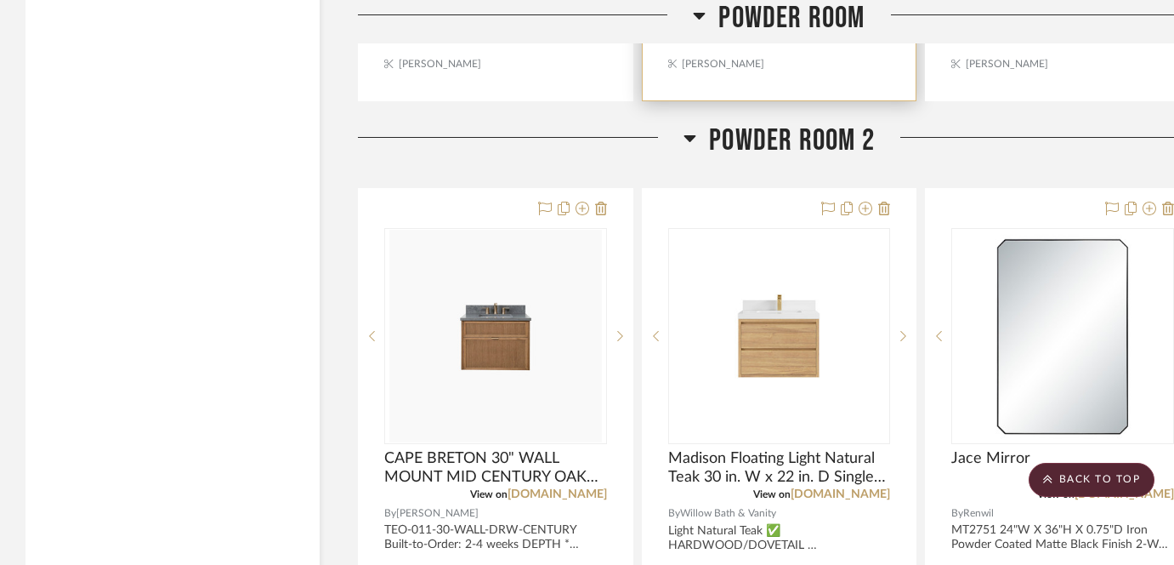
scroll to position [4436, 0]
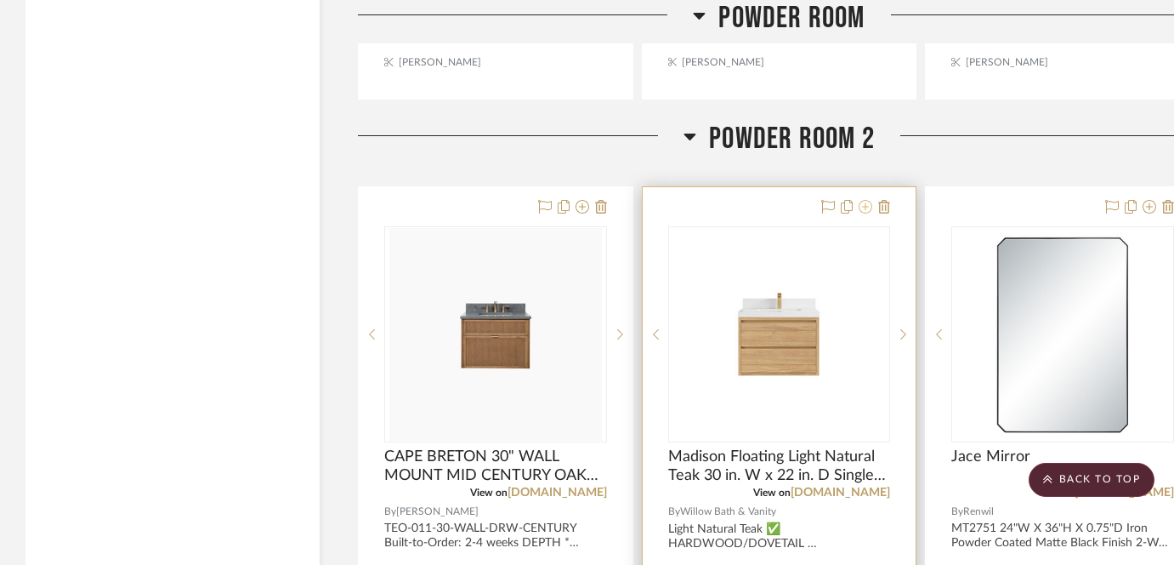
click at [866, 206] on icon at bounding box center [866, 207] width 14 height 14
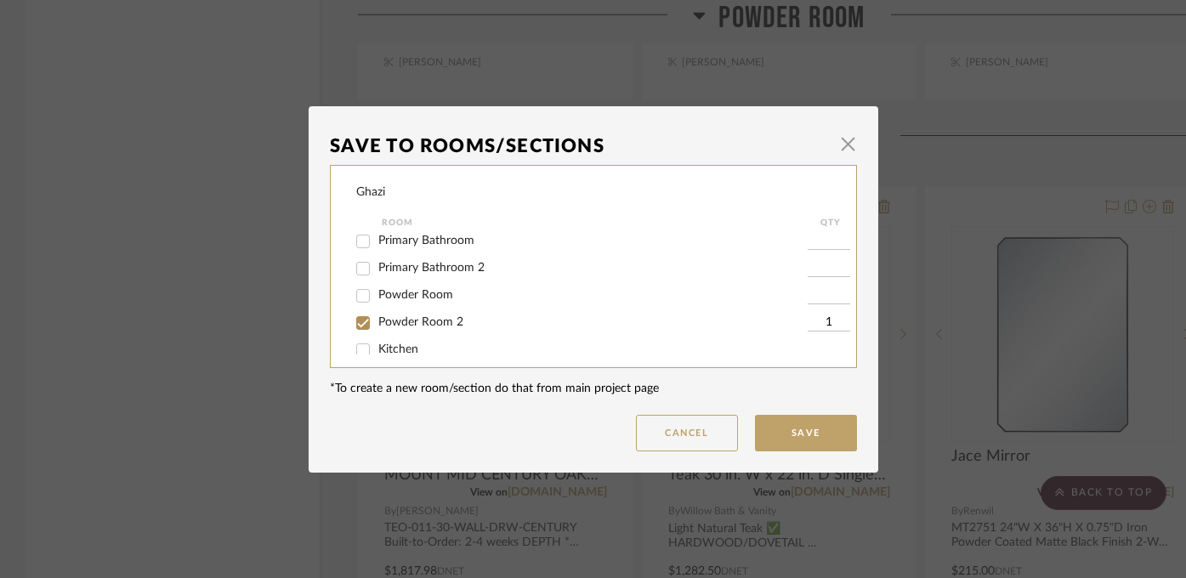
scroll to position [70, 0]
click at [432, 291] on span "Powder Room" at bounding box center [415, 285] width 75 height 12
click at [377, 291] on input "Powder Room" at bounding box center [362, 285] width 27 height 27
checkbox input "true"
type input "1"
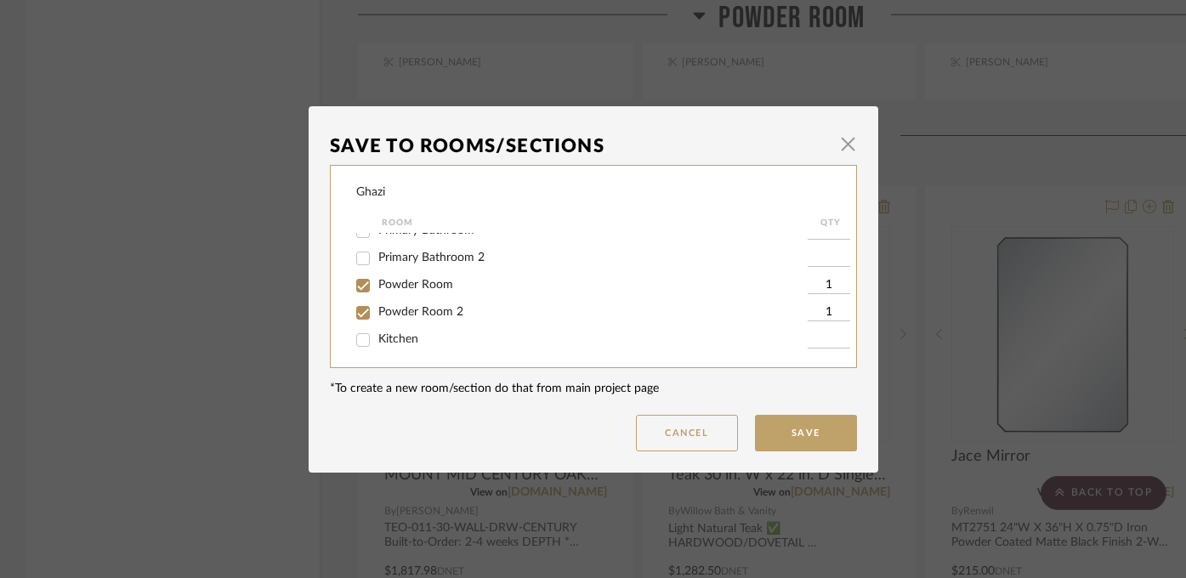
click at [428, 318] on span "Powder Room 2" at bounding box center [420, 312] width 85 height 12
click at [377, 318] on input "Powder Room 2" at bounding box center [362, 312] width 27 height 27
checkbox input "false"
click at [784, 451] on dialog-content "Save To Rooms/Sections × Ghazi Room QTY Kids Bathroom Kids Bathroom 2 Primary B…" at bounding box center [594, 289] width 570 height 366
click at [797, 434] on button "Save" at bounding box center [806, 433] width 102 height 37
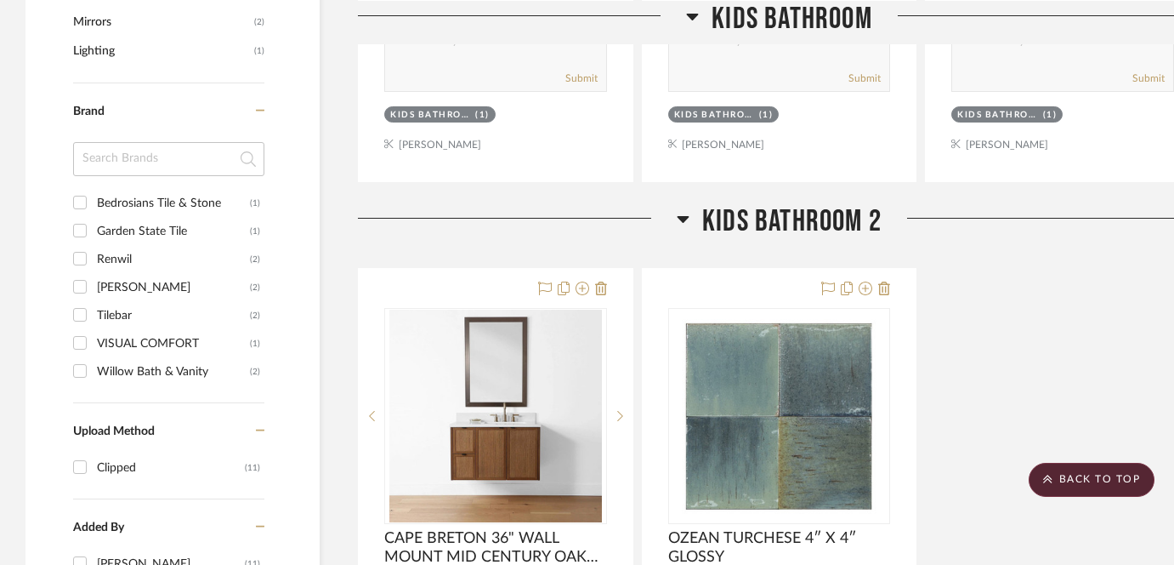
scroll to position [965, 0]
